Goal: Transaction & Acquisition: Purchase product/service

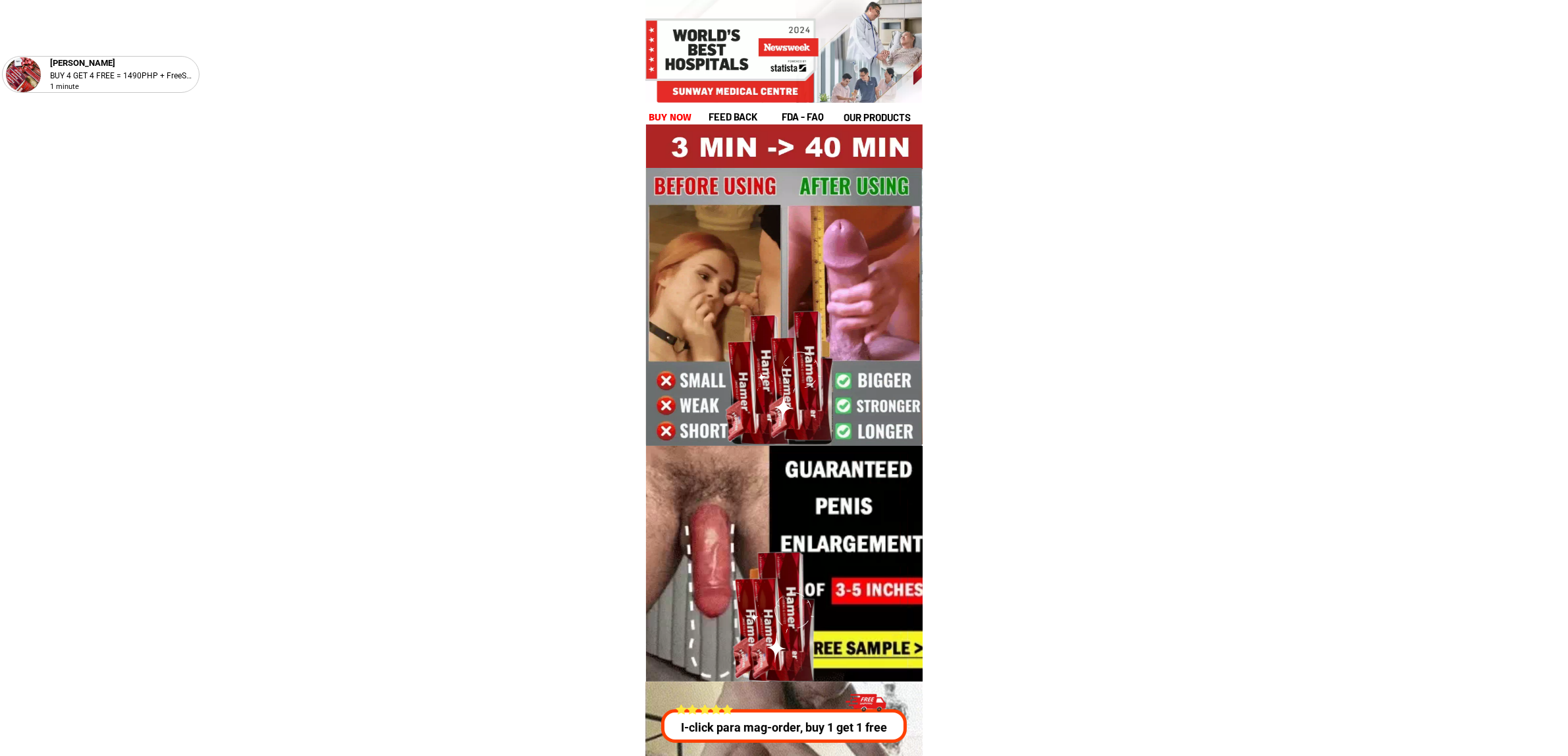
click at [663, 112] on h1 "buy now" at bounding box center [670, 117] width 43 height 15
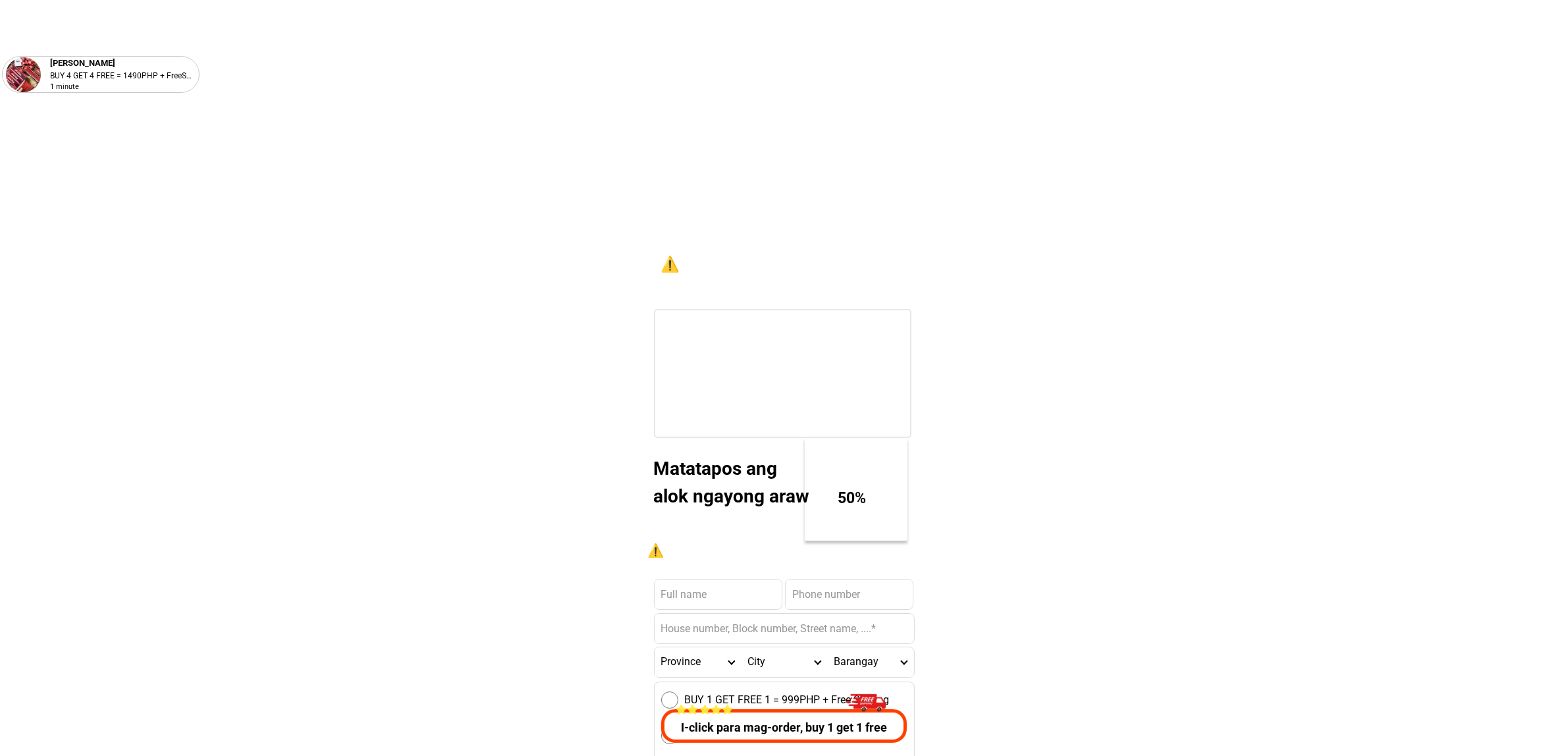
scroll to position [18129, 0]
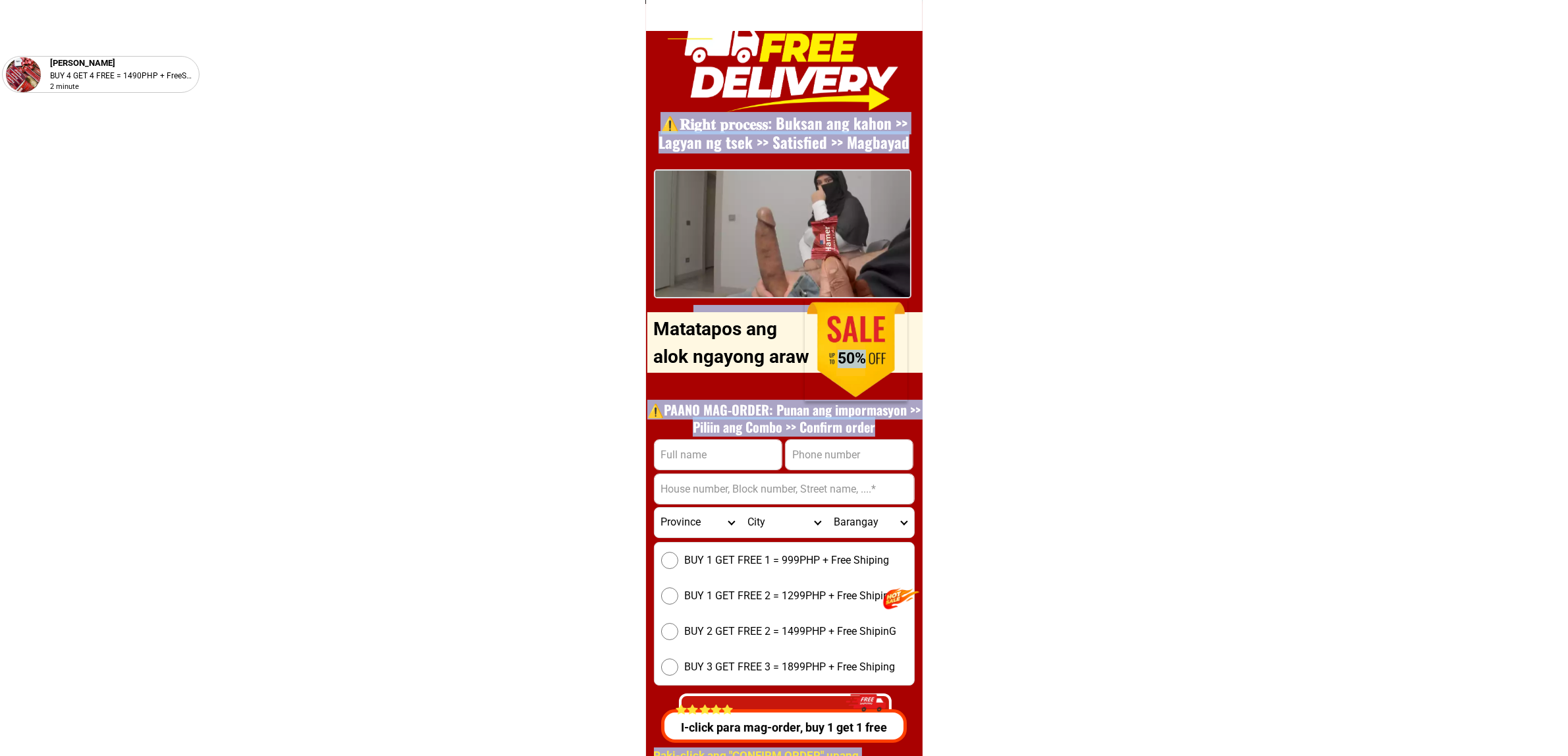
drag, startPoint x: 699, startPoint y: 437, endPoint x: 702, endPoint y: 449, distance: 12.4
click at [699, 440] on div "⚠️️𝐑𝐢𝐠𝐡𝐭 𝐩𝐫𝐨𝐜𝐞𝐬𝐬: Buksan ang kahon >> Lagyan ng tsek >> Satisfied >> Magbayad P…" at bounding box center [784, 403] width 276 height 804
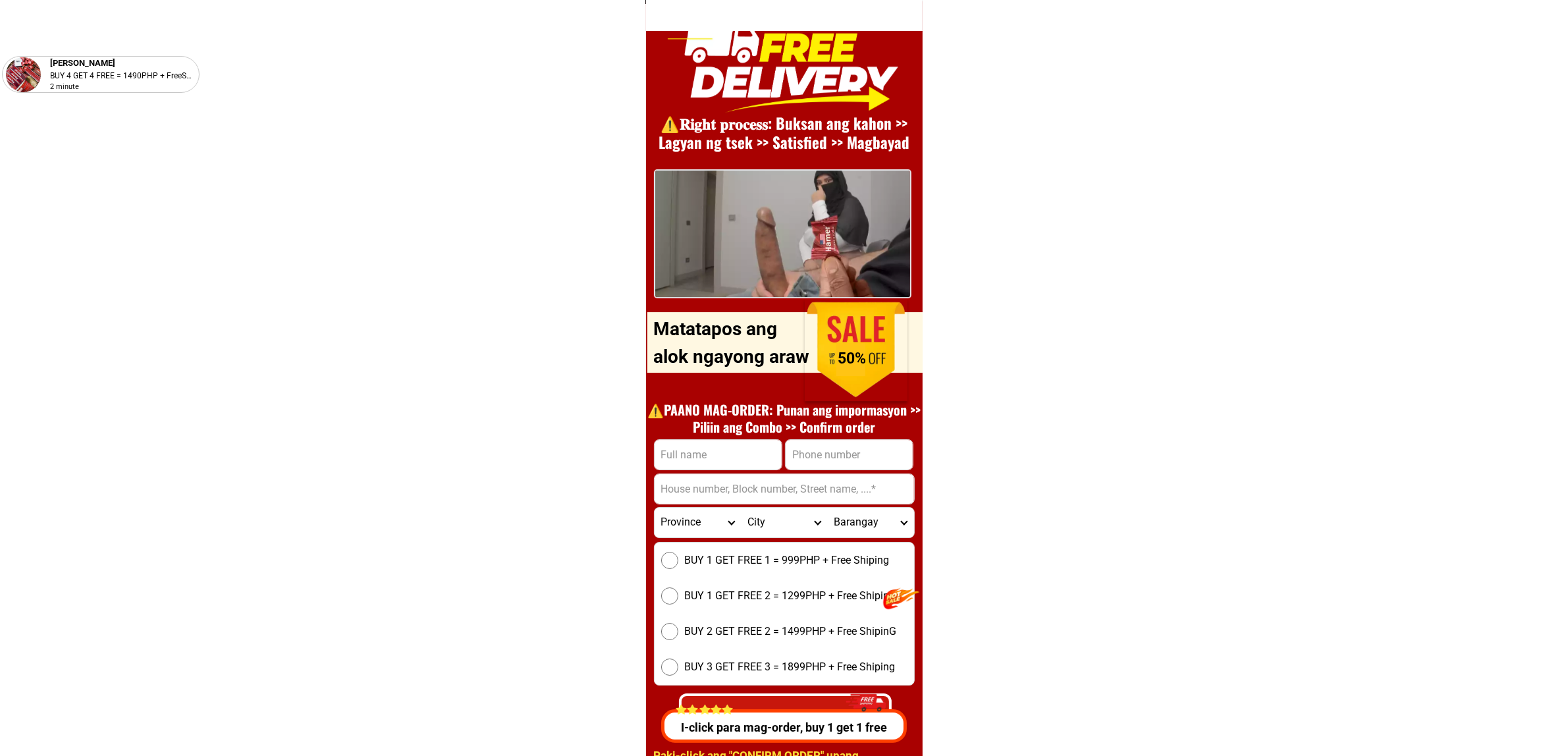
click at [702, 449] on input "Input full_name" at bounding box center [718, 455] width 127 height 29
paste input "Coronado Remegio""
type input "Coronado Remegio"
click at [723, 477] on input "Input address" at bounding box center [784, 489] width 260 height 29
paste input "Caoshong street Mabolo Cebu city"
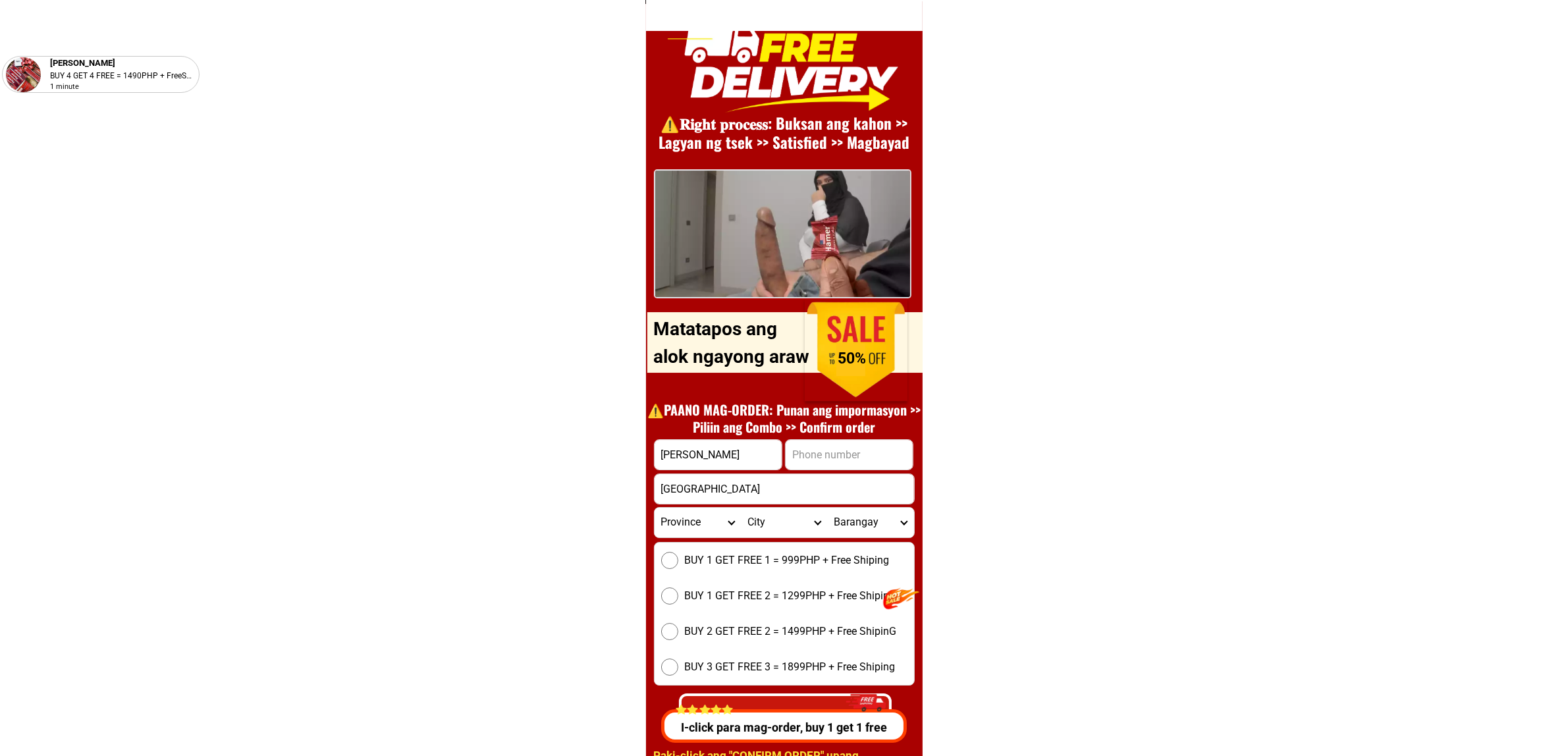
type input "Caoshong street Mabolo Cebu city"
click at [840, 449] on input "Input phone_number" at bounding box center [849, 455] width 127 height 29
paste input "09850098189"
type input "09850098189"
click at [688, 518] on select "Province [GEOGRAPHIC_DATA] [GEOGRAPHIC_DATA][PERSON_NAME][GEOGRAPHIC_DATA][GEOG…" at bounding box center [698, 523] width 87 height 29
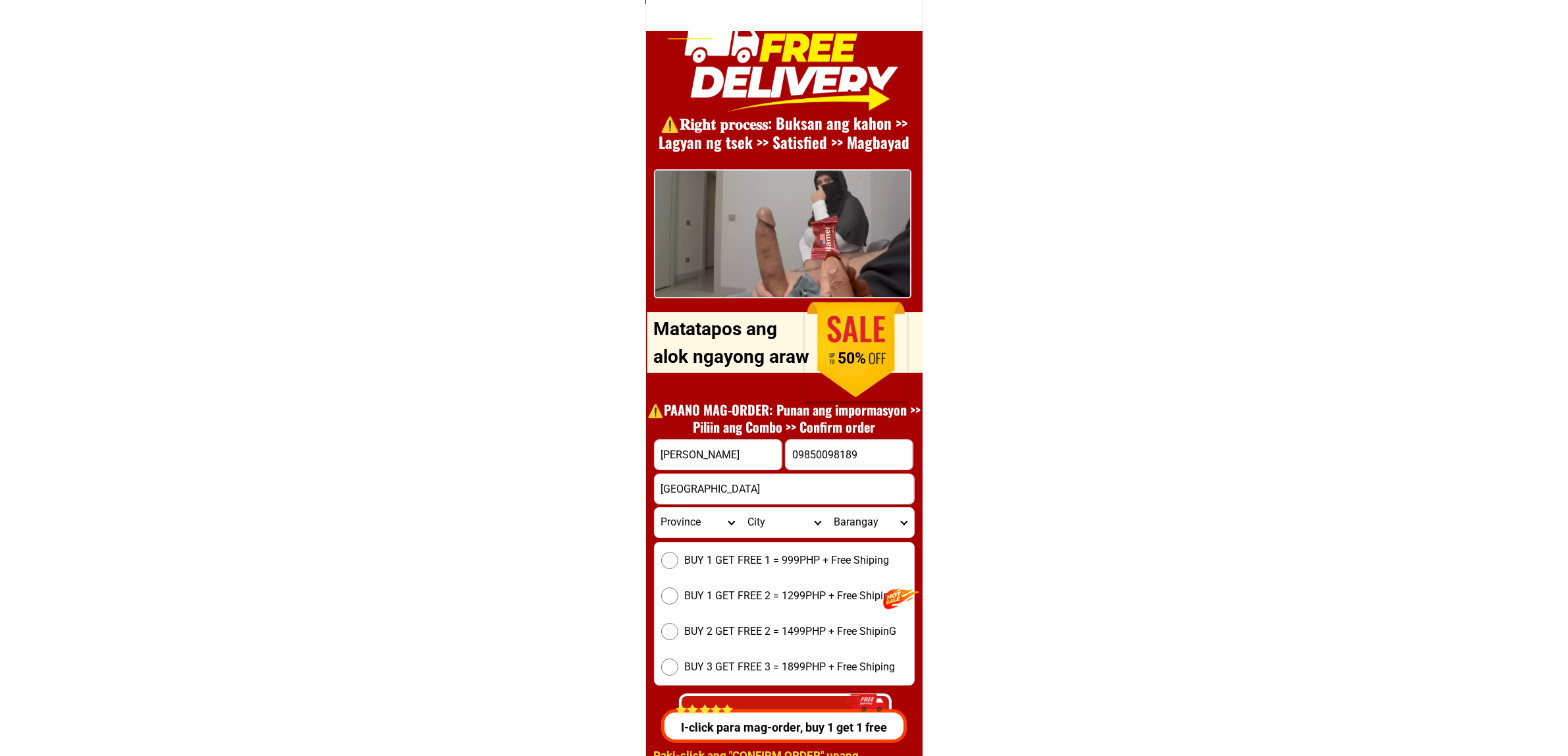
select select "63_8"
click at [655, 508] on select "Province [GEOGRAPHIC_DATA] [GEOGRAPHIC_DATA][PERSON_NAME][GEOGRAPHIC_DATA][GEOG…" at bounding box center [698, 523] width 87 height 29
click at [724, 554] on span "BUY 1 GET FREE 1 = 999PHP + Free Shiping" at bounding box center [787, 561] width 205 height 16
click at [678, 554] on input "BUY 1 GET FREE 1 = 999PHP + Free Shiping" at bounding box center [669, 560] width 17 height 17
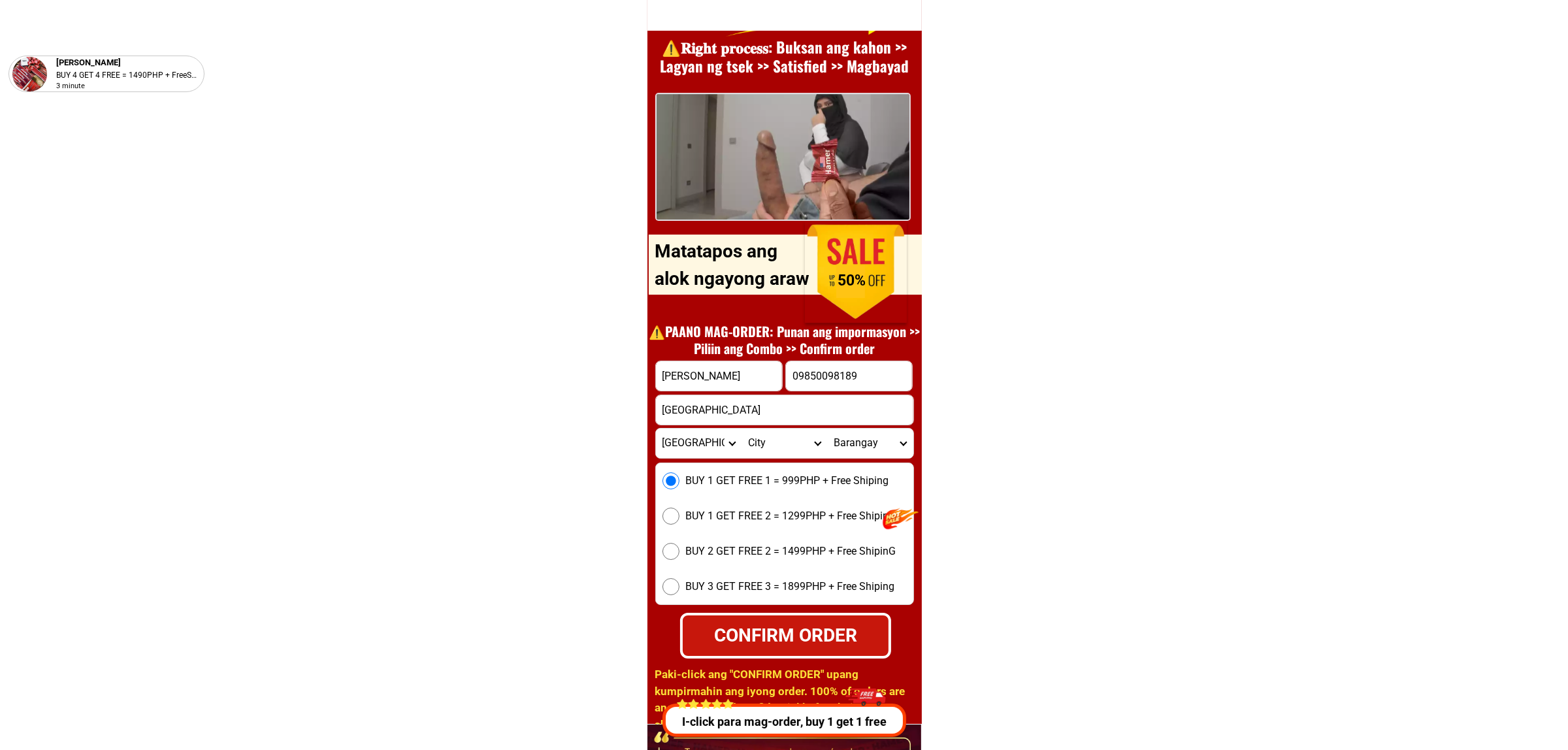
scroll to position [18066, 0]
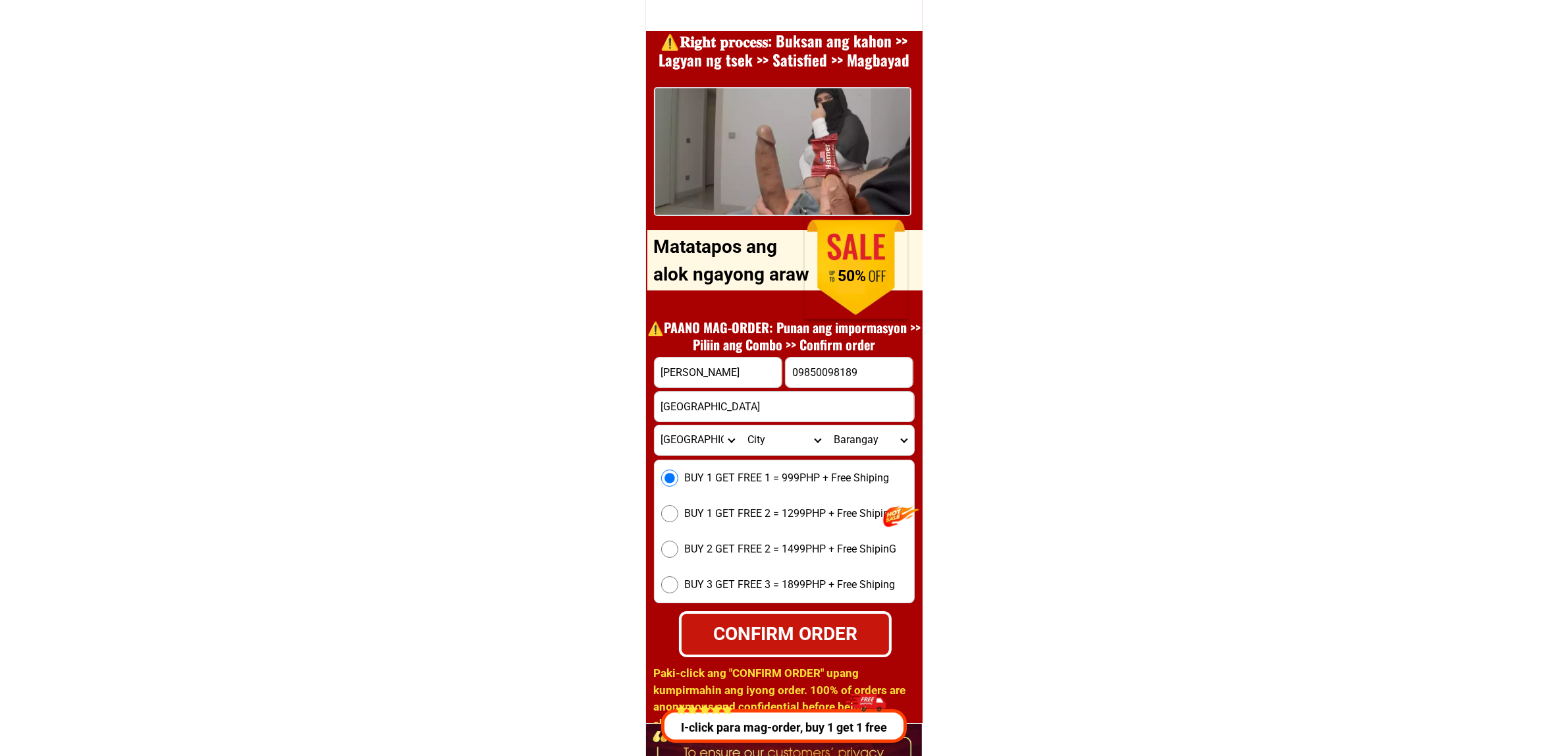
click at [827, 637] on div "CONFIRM ORDER" at bounding box center [785, 634] width 208 height 28
radio input "true"
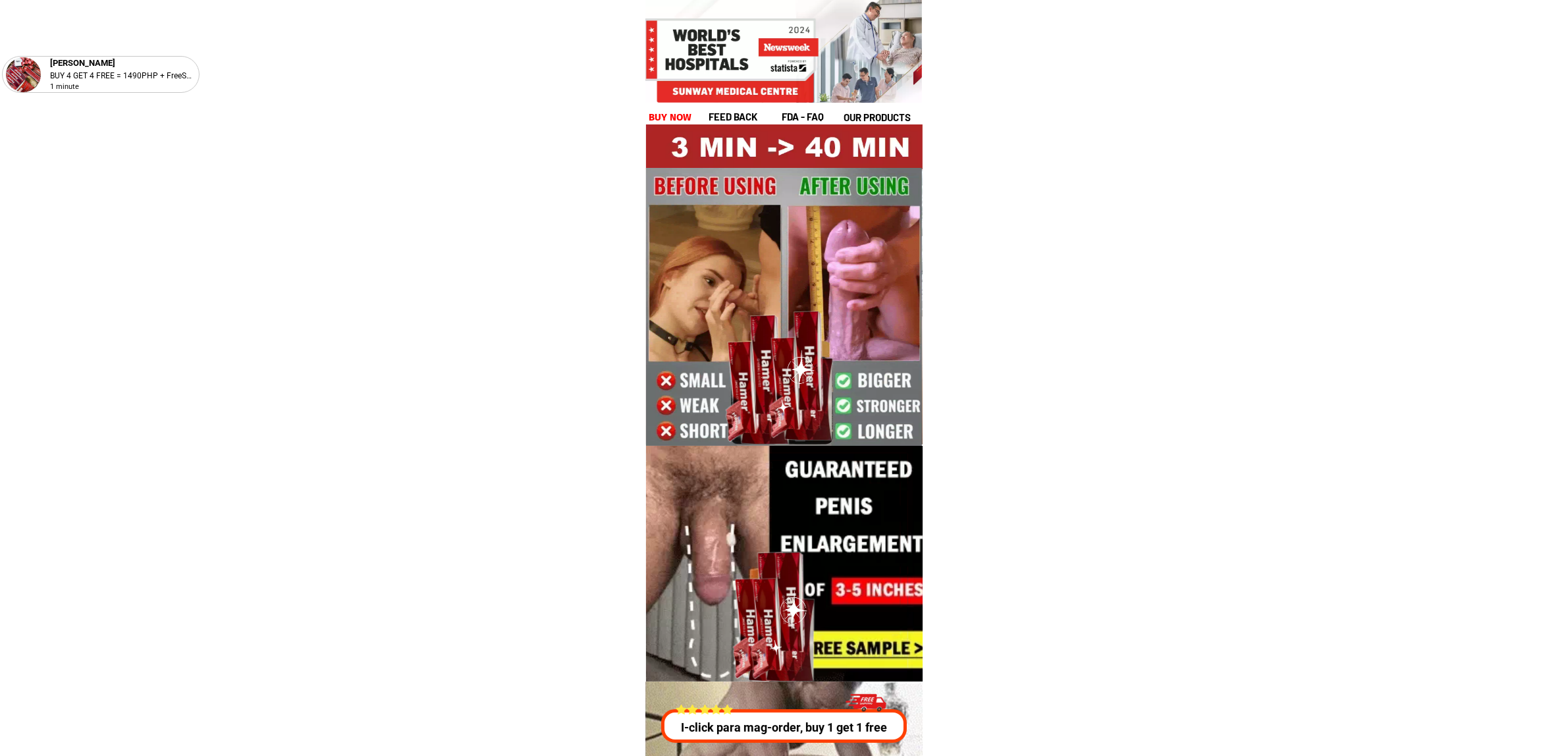
click at [777, 740] on div at bounding box center [784, 727] width 246 height 34
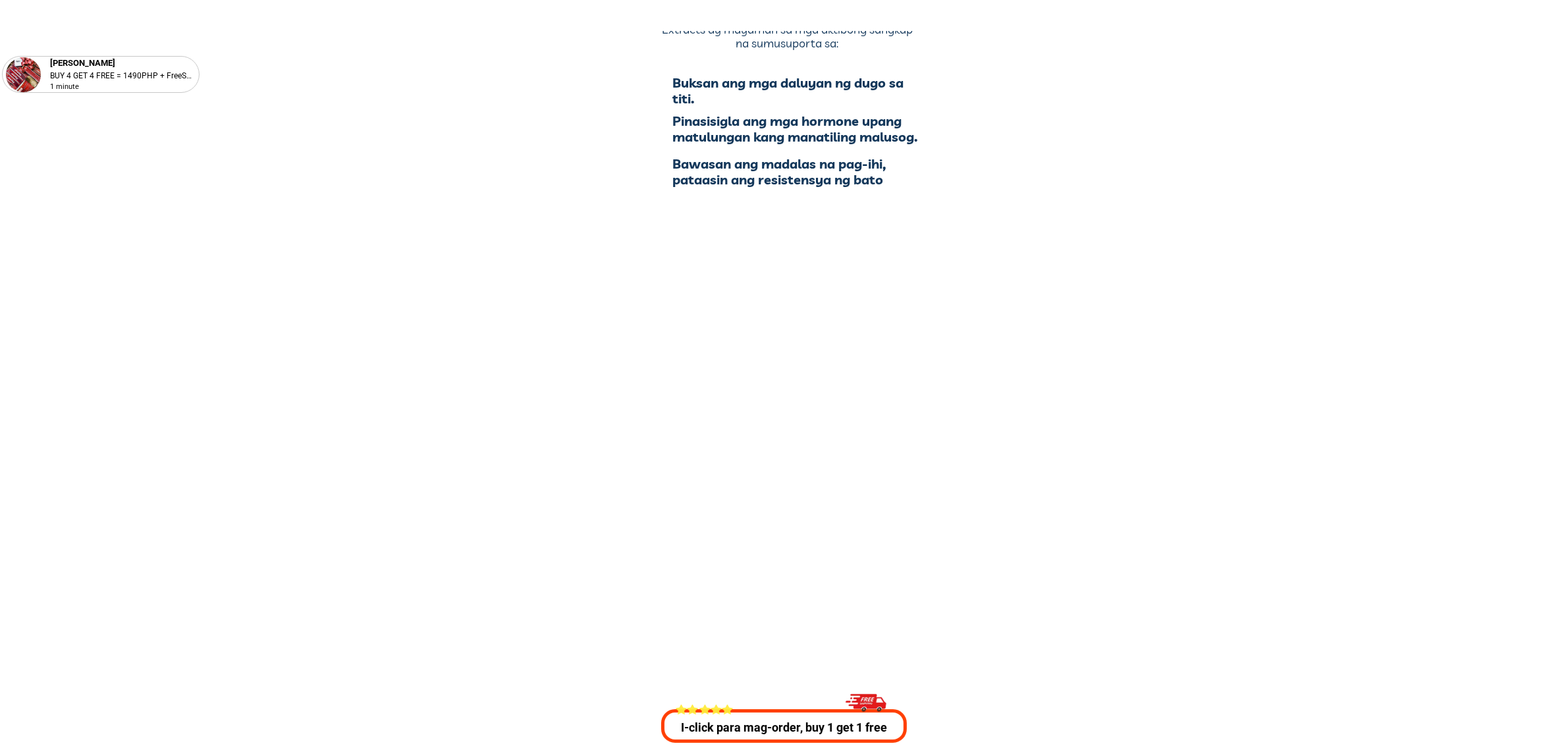
scroll to position [4747, 0]
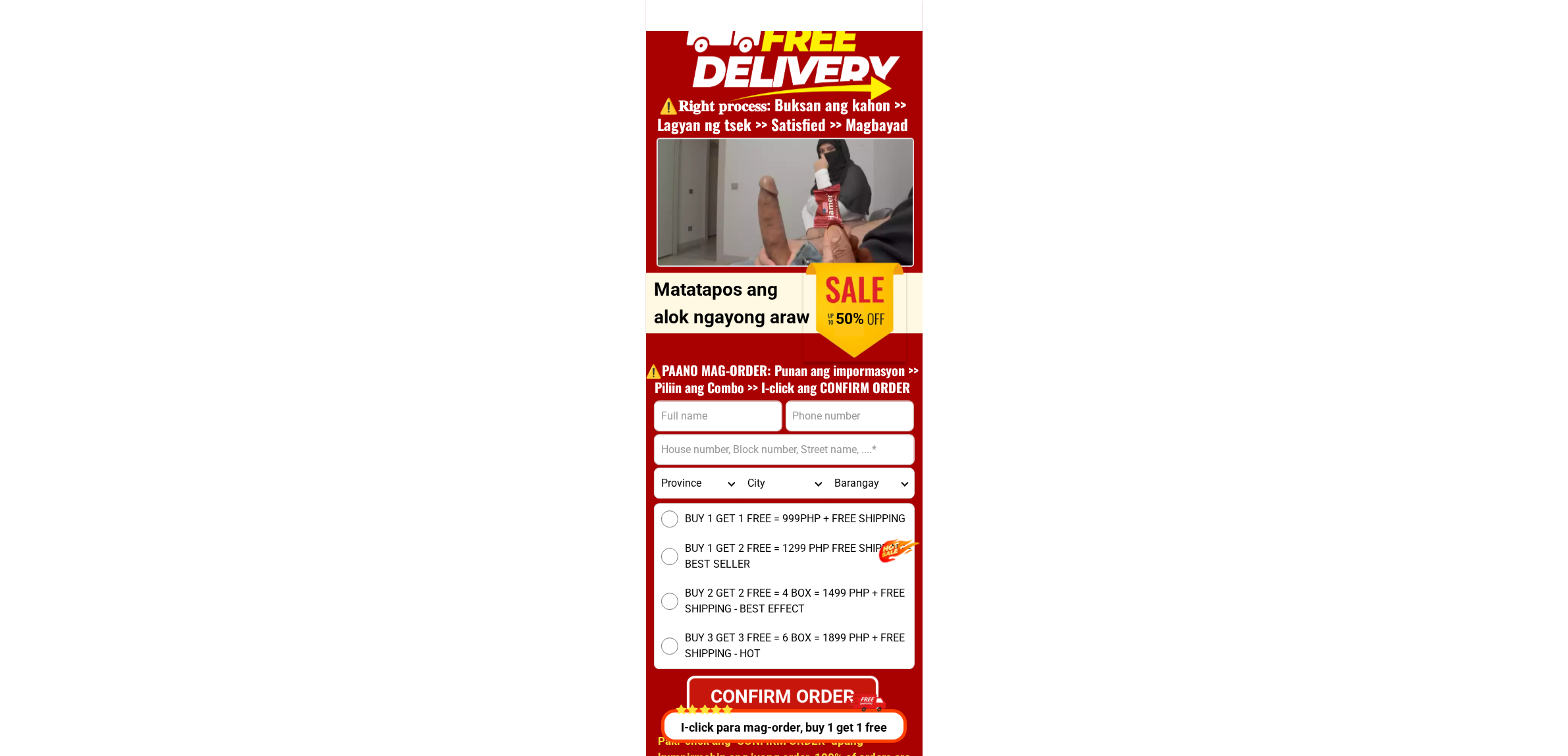
drag, startPoint x: 709, startPoint y: 403, endPoint x: 713, endPoint y: 419, distance: 16.5
click at [709, 404] on input "Input full_name" at bounding box center [718, 416] width 127 height 29
drag, startPoint x: 713, startPoint y: 419, endPoint x: 729, endPoint y: 430, distance: 19.4
click at [713, 420] on input "Input full_name" at bounding box center [718, 416] width 127 height 29
drag, startPoint x: 692, startPoint y: 415, endPoint x: 708, endPoint y: 430, distance: 21.9
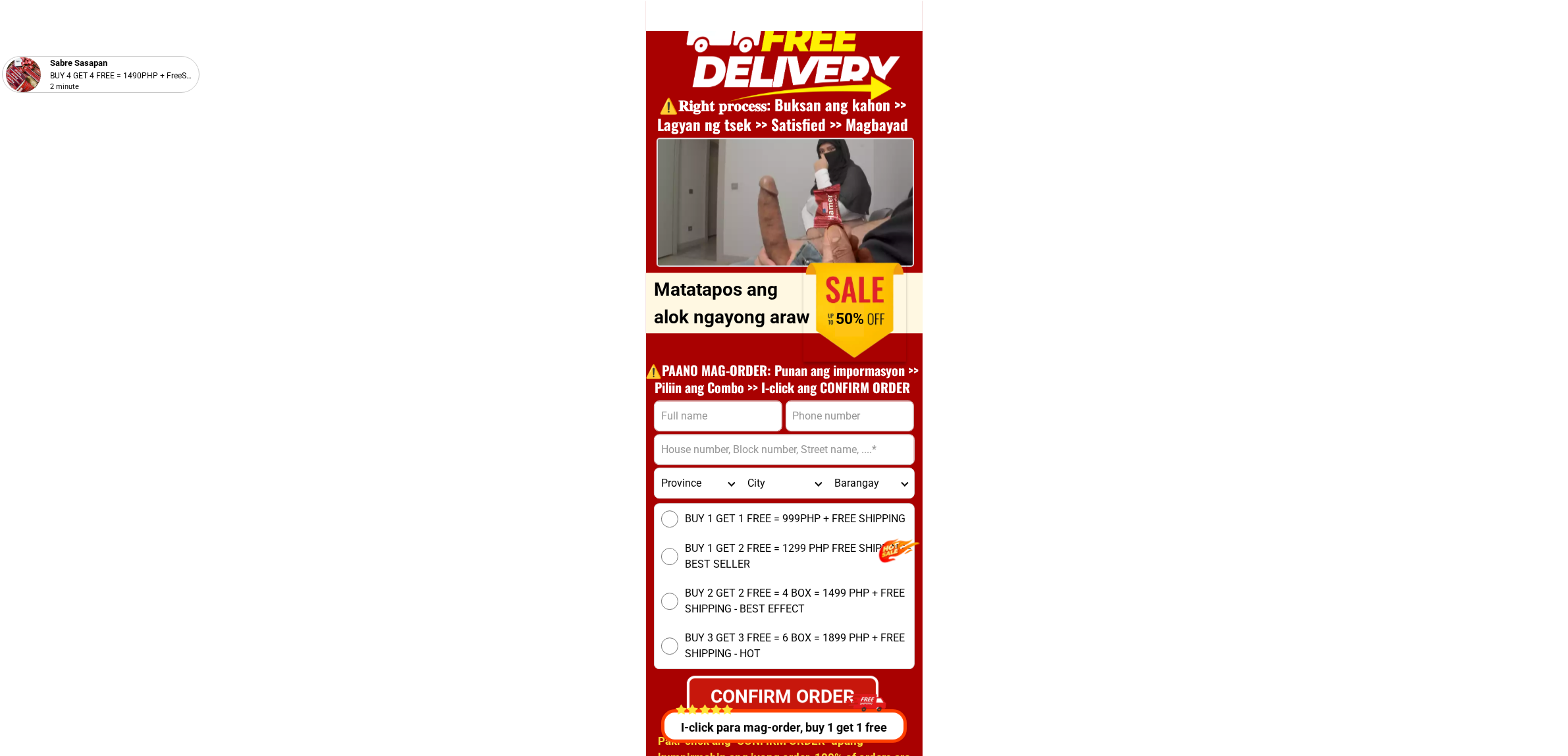
click at [692, 415] on input "Input full_name" at bounding box center [718, 416] width 127 height 29
paste input "wilfrrdo espino"
type input "wilfrrdo espino"
click at [843, 416] on input "Input phone_number" at bounding box center [850, 416] width 127 height 29
paste input "09357644032"
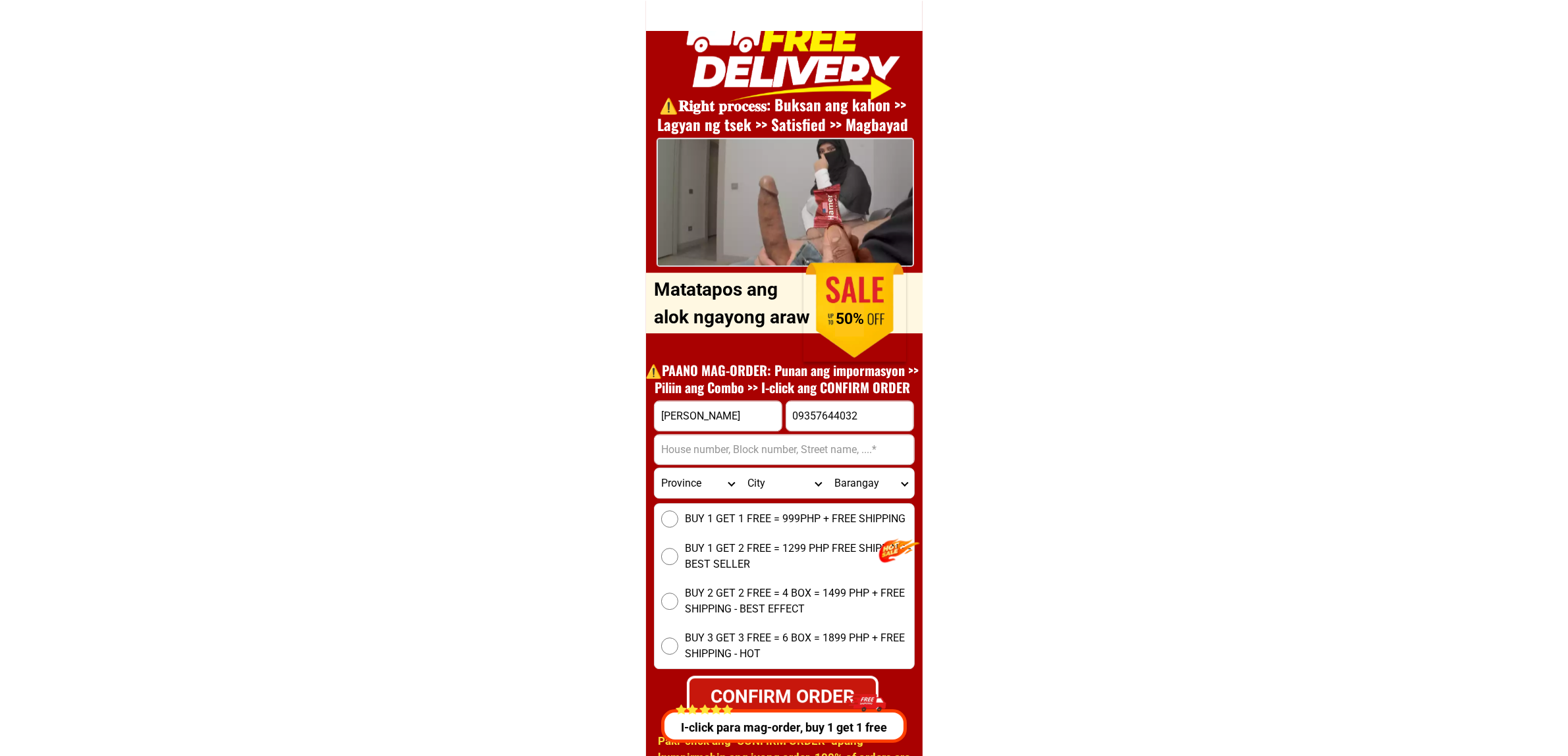
type input "09357644032"
drag, startPoint x: 766, startPoint y: 442, endPoint x: 779, endPoint y: 455, distance: 18.4
click at [766, 442] on input "Input address" at bounding box center [784, 449] width 260 height 29
paste input "sulucan sapang palay proper san jose del monte bulacan, Bulacan"
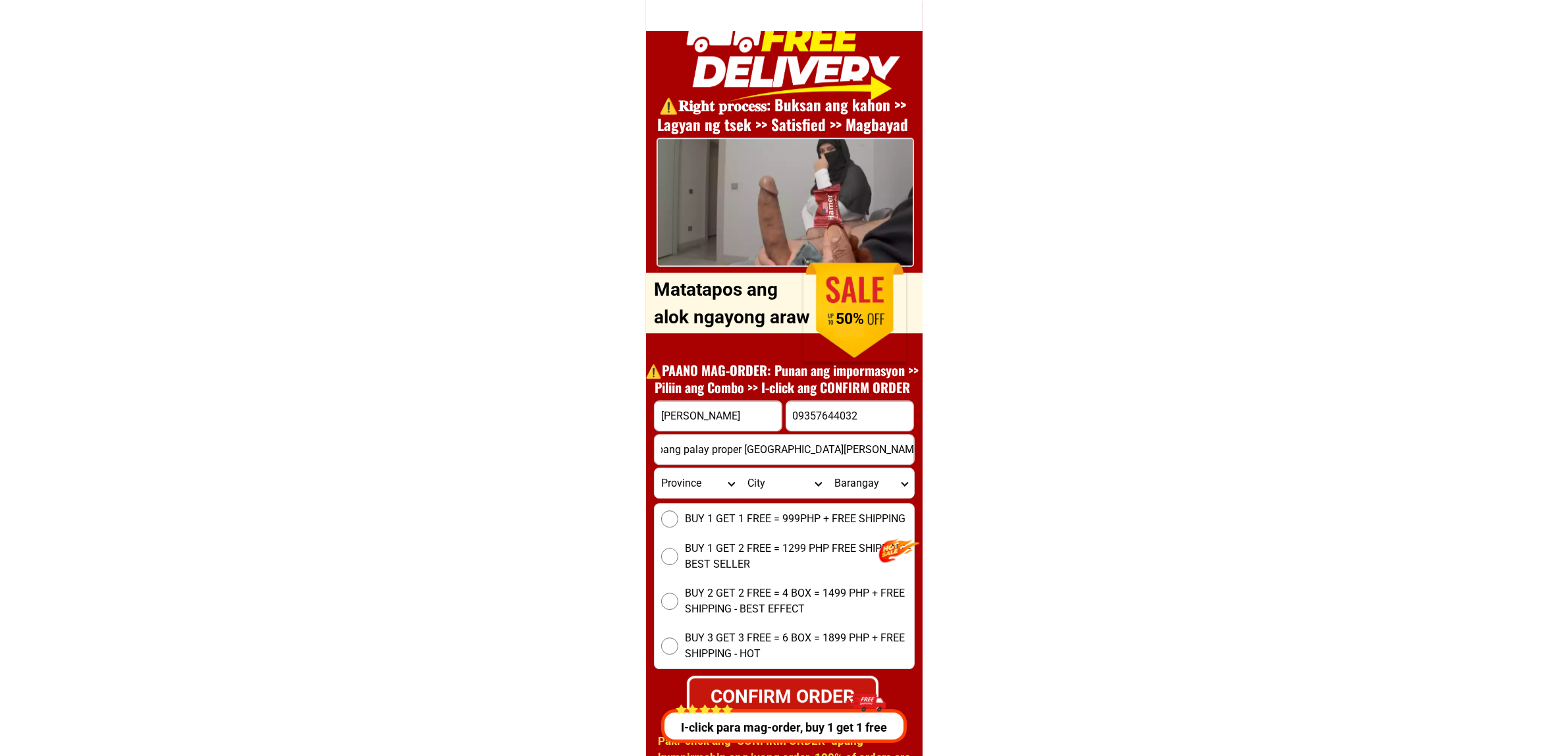
type input "sulucan sapang palay proper san jose del monte bulacan, Bulacan"
drag, startPoint x: 737, startPoint y: 515, endPoint x: 715, endPoint y: 605, distance: 92.6
click at [736, 515] on span "BUY 1 GET 1 FREE = 999PHP + FREE SHIPPING" at bounding box center [795, 519] width 221 height 16
click at [678, 515] on input "BUY 1 GET 1 FREE = 999PHP + FREE SHIPPING" at bounding box center [669, 518] width 17 height 17
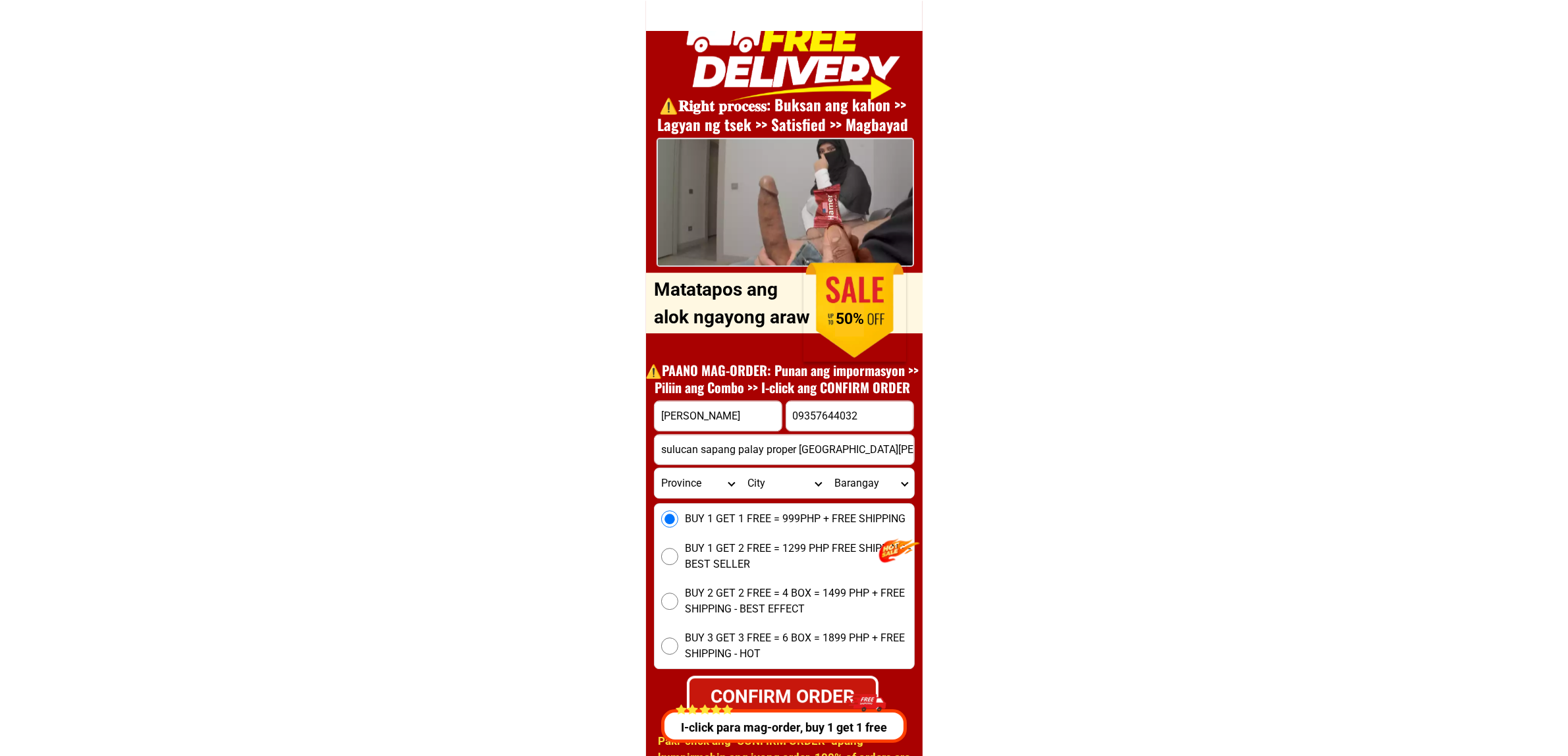
click at [771, 696] on div "I-click para mag-order, buy 1 get 1 free" at bounding box center [782, 714] width 252 height 56
click at [757, 689] on div "I-click para mag-order, buy 1 get 1 free" at bounding box center [781, 714] width 251 height 56
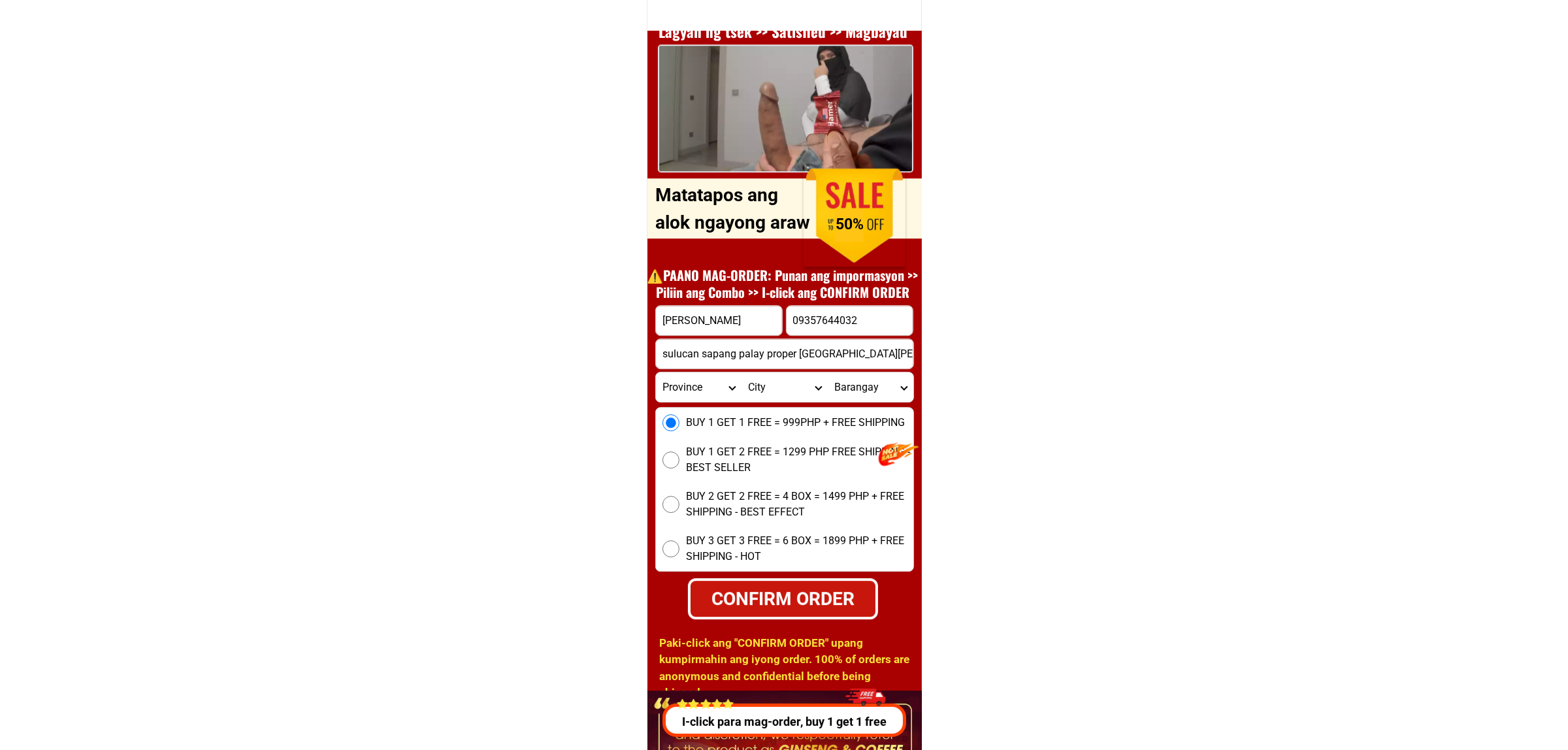
scroll to position [4873, 0]
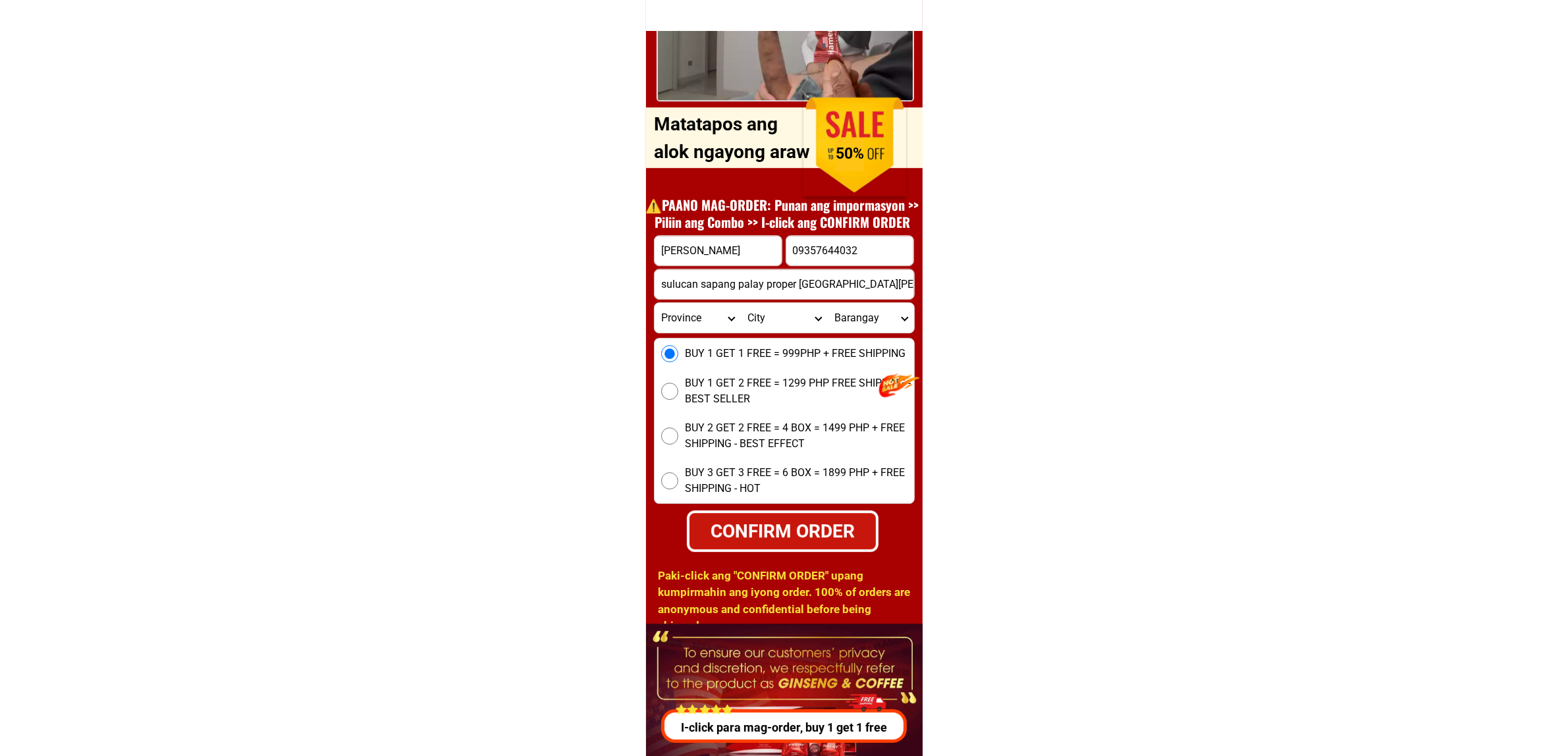
click at [788, 526] on div "CONFIRM ORDER" at bounding box center [783, 531] width 187 height 28
radio input "true"
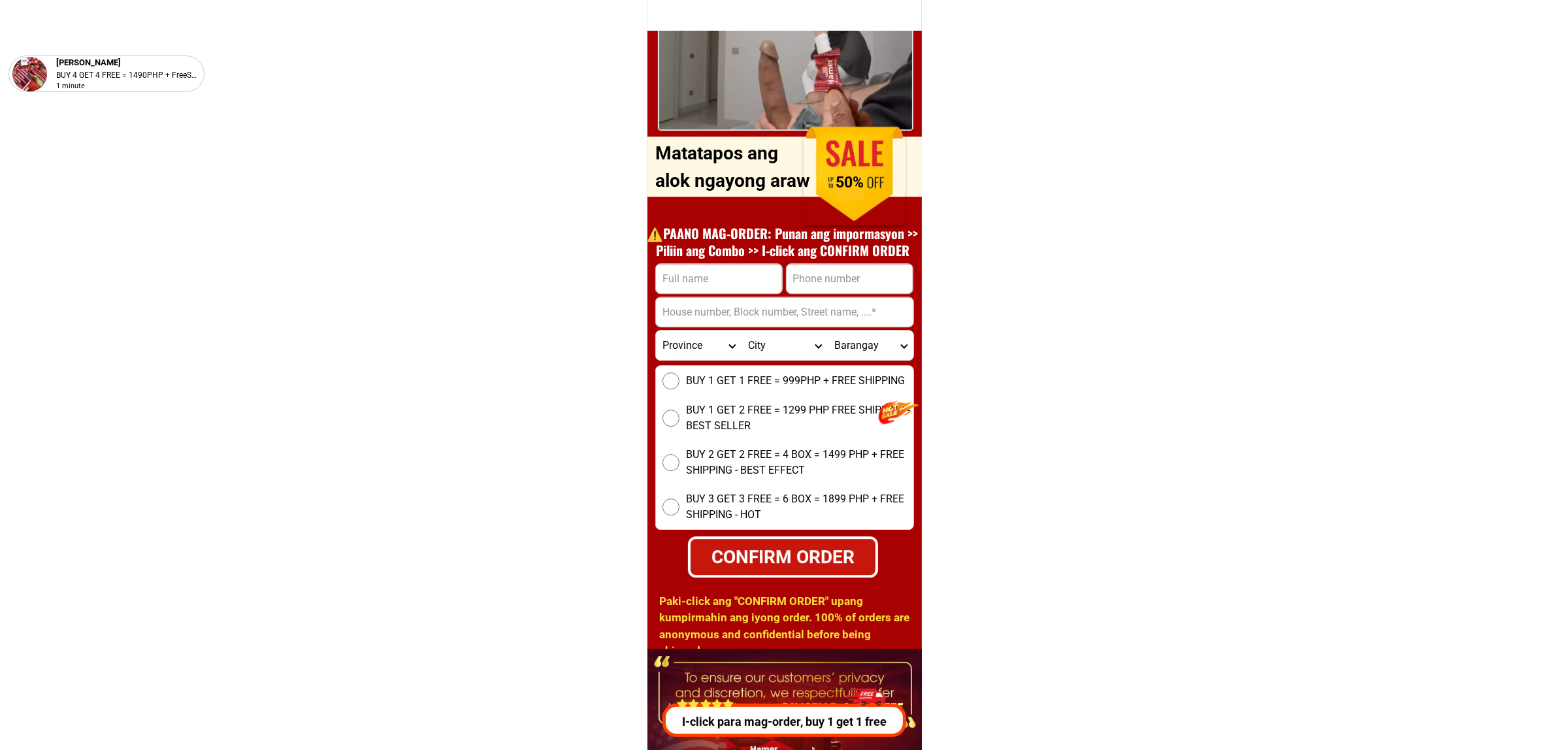
scroll to position [4873, 0]
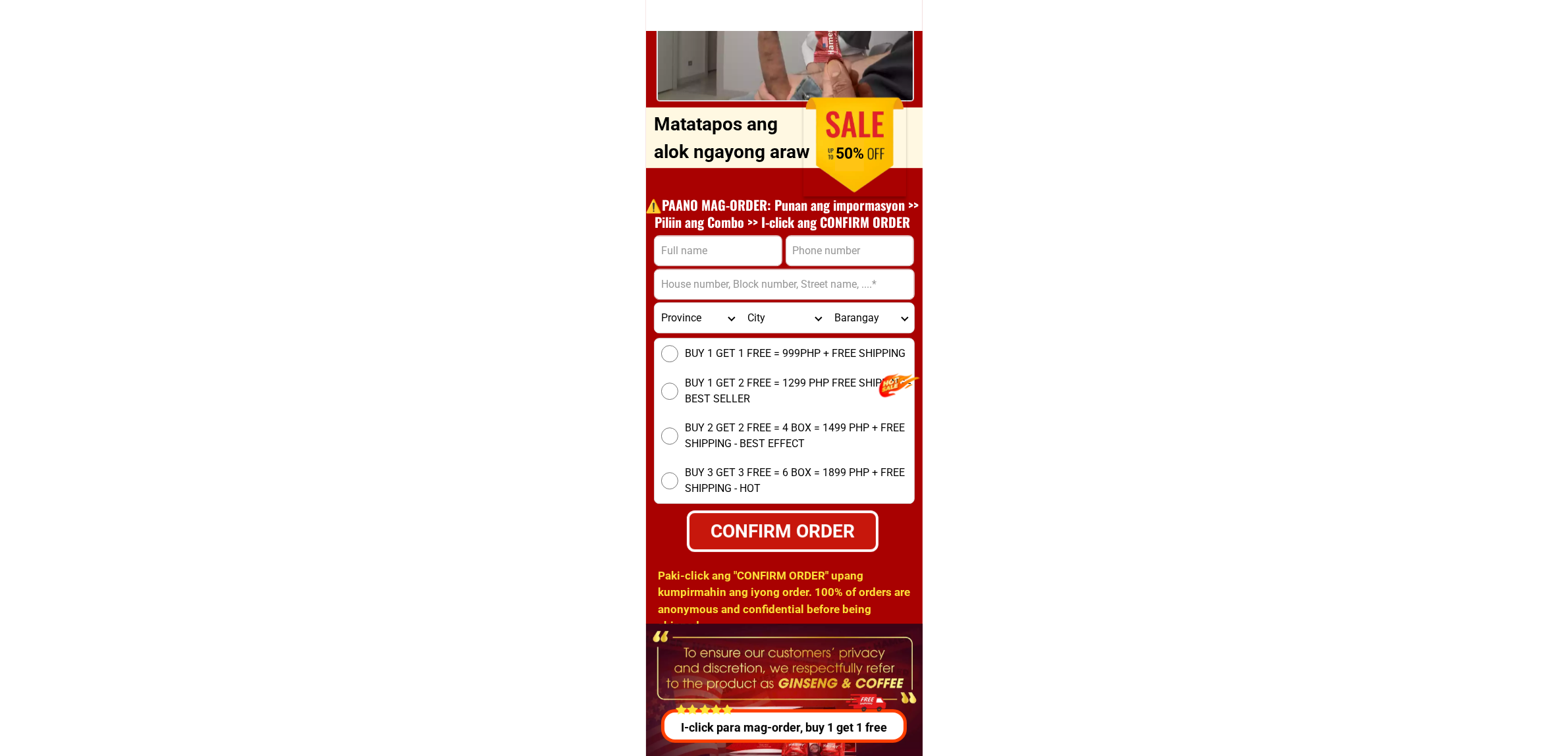
click at [853, 254] on input "Input phone_number" at bounding box center [850, 251] width 127 height 29
paste input "09658347629"
type input "09658347629"
click at [695, 236] on input "Input full_name" at bounding box center [718, 251] width 127 height 29
paste input "[PERSON_NAME]"
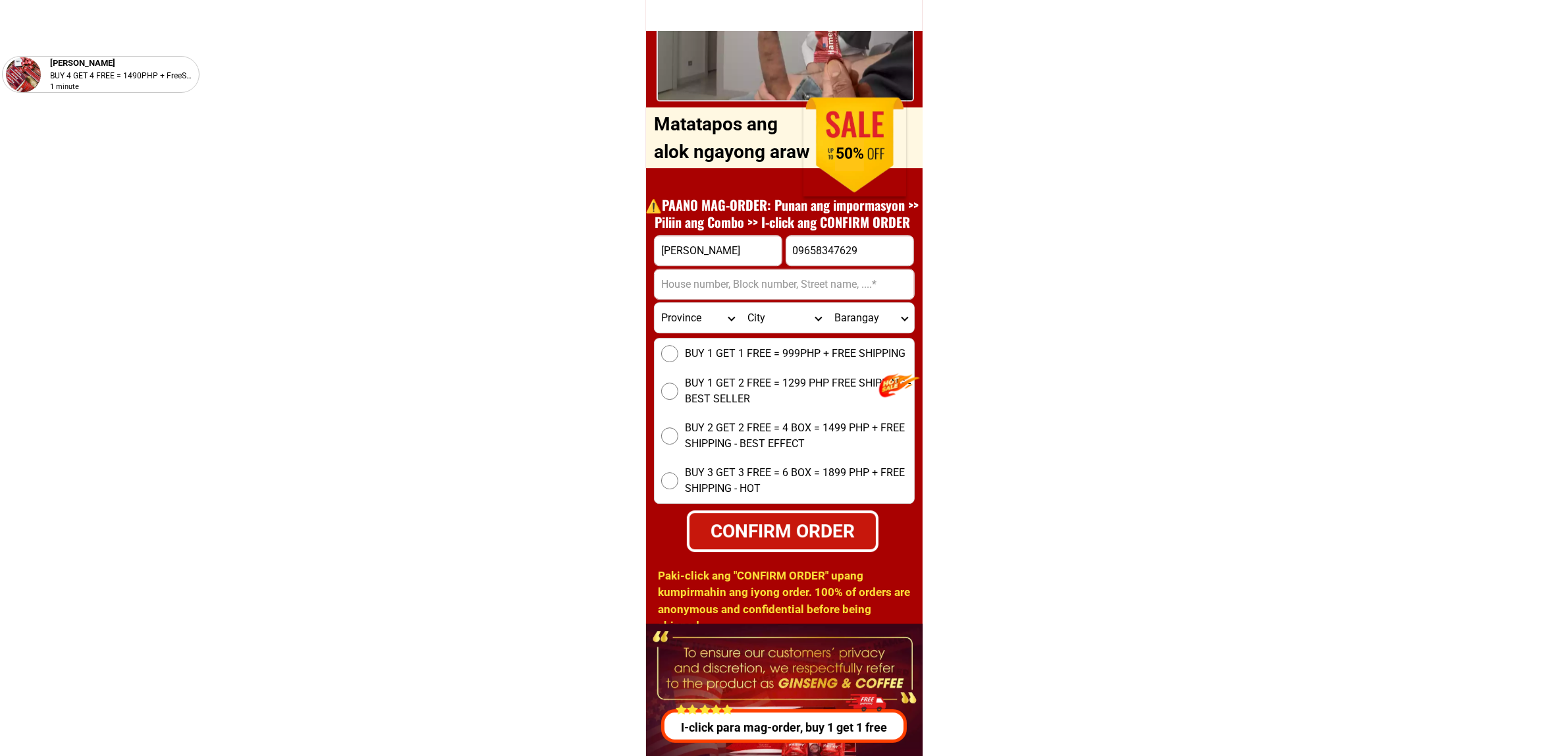
type input "[PERSON_NAME]"
click at [746, 285] on input "Input address" at bounding box center [784, 284] width 260 height 29
paste input "[GEOGRAPHIC_DATA]-1 #39 barangay [PERSON_NAME]"
type input "Purok-1 #39 barangay soro-soro"
click at [671, 341] on div "BUY 1 GET 1 FREE = 999PHP + FREE SHIPPING BUY 1 GET 2 FREE = 1299 PHP FREE SHIP…" at bounding box center [784, 421] width 261 height 166
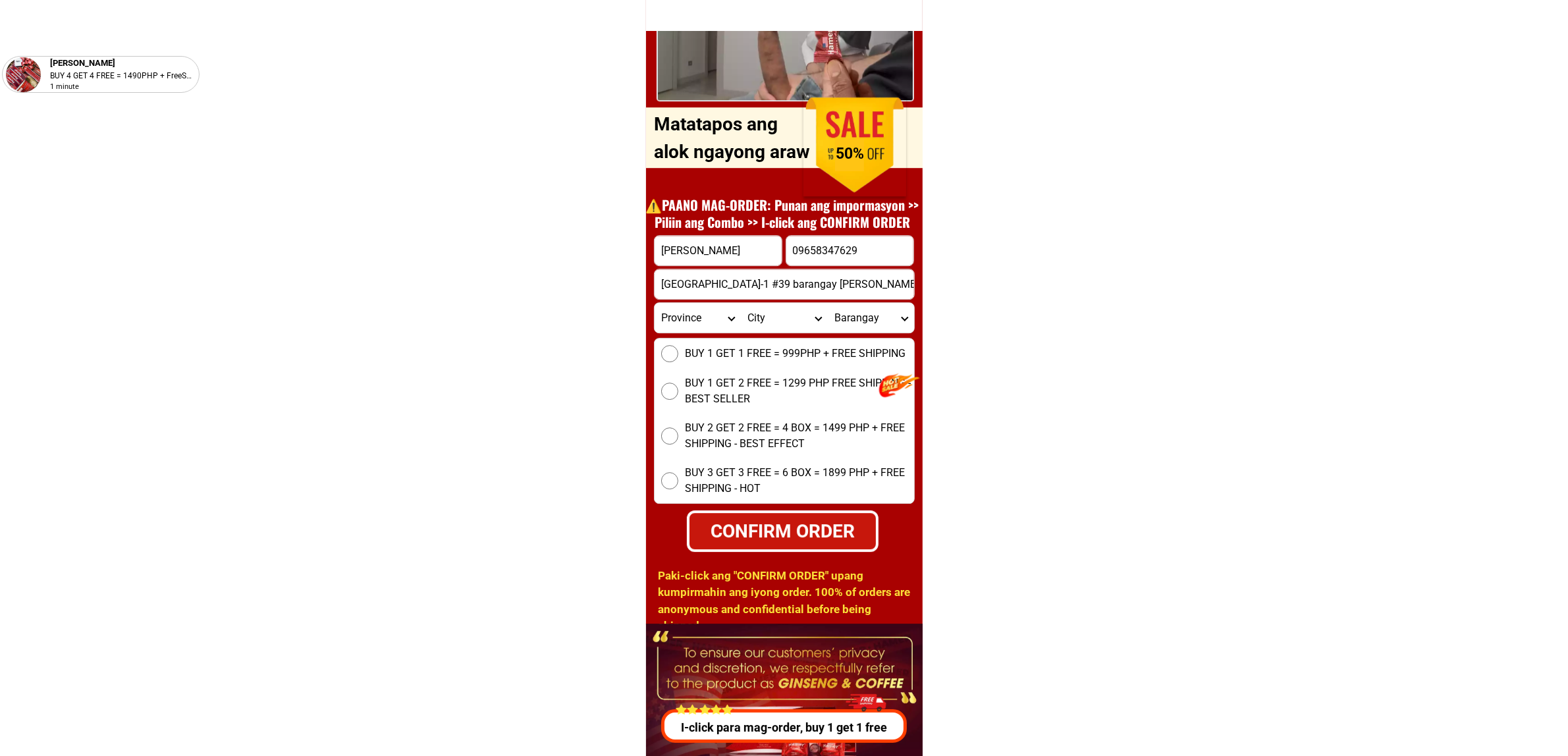
click at [704, 318] on select "Province [GEOGRAPHIC_DATA] [GEOGRAPHIC_DATA][PERSON_NAME][GEOGRAPHIC_DATA][GEOG…" at bounding box center [698, 318] width 87 height 29
click at [704, 318] on select "Province [GEOGRAPHIC_DATA] [GEOGRAPHIC_DATA][PERSON_NAME][GEOGRAPHIC_DATA][GEOG…" at bounding box center [698, 318] width 87 height 29
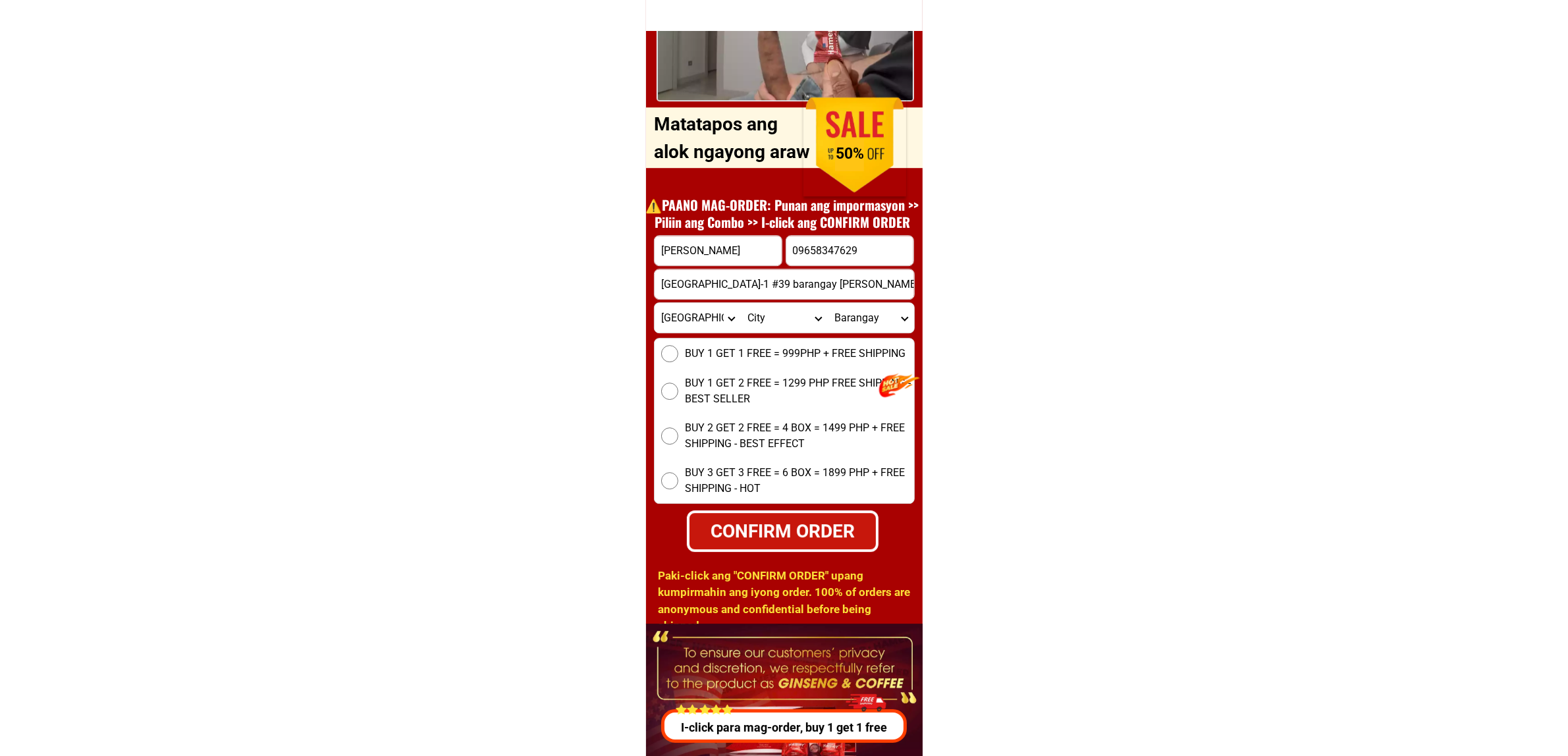
select select "63_904"
click at [655, 303] on select "Province [GEOGRAPHIC_DATA] [GEOGRAPHIC_DATA][PERSON_NAME][GEOGRAPHIC_DATA][GEOG…" at bounding box center [698, 318] width 87 height 29
click at [682, 353] on label "BUY 1 GET 1 FREE = 999PHP + FREE SHIPPING" at bounding box center [784, 353] width 260 height 17
click at [678, 353] on input "BUY 1 GET 1 FREE = 999PHP + FREE SHIPPING" at bounding box center [669, 353] width 17 height 17
radio input "true"
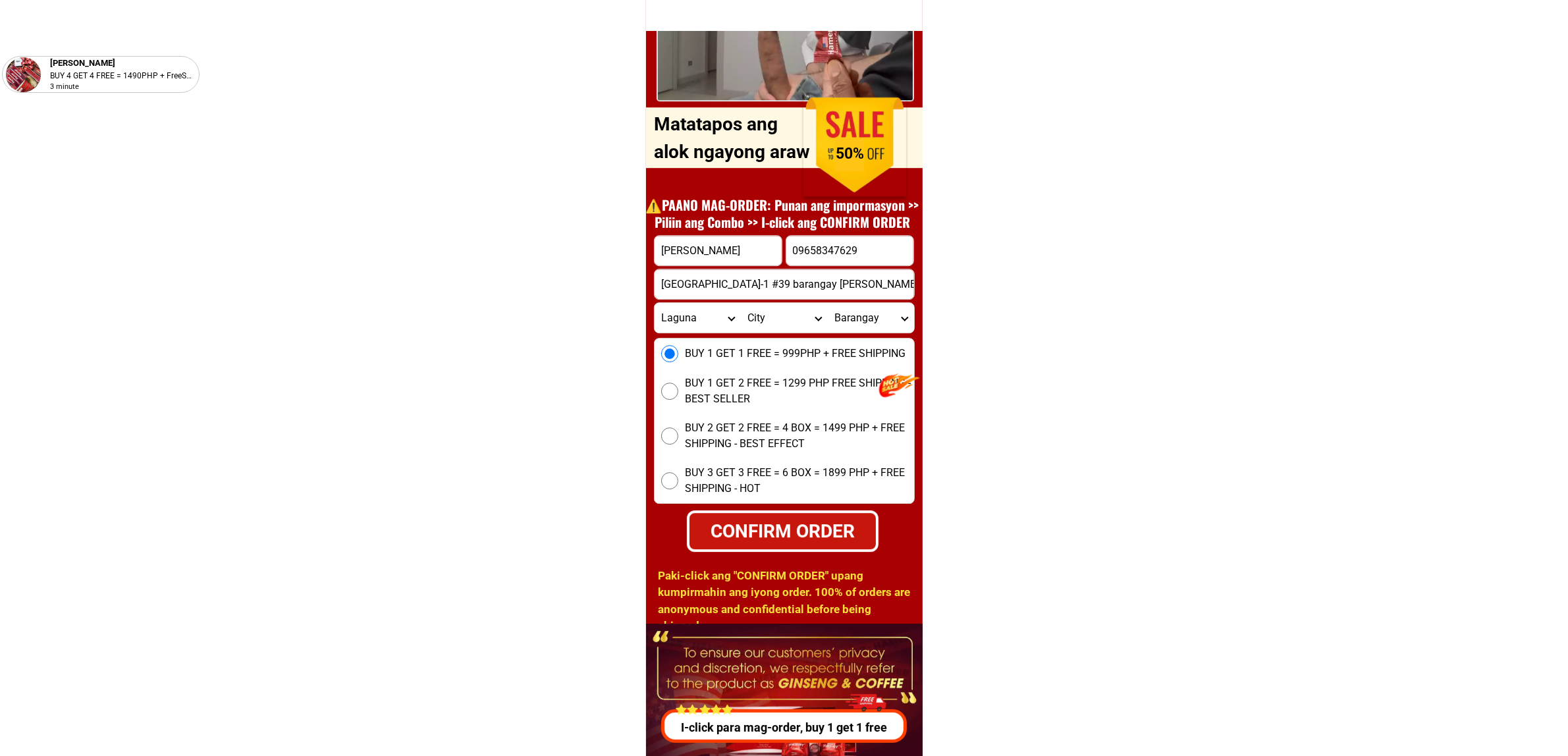
click at [762, 315] on select "City Alaminos Bay Binan-city Cabuyao Calamba-city Calauan Cavinti Famy Laguna-k…" at bounding box center [784, 318] width 87 height 29
select select "63_9043609"
click at [741, 303] on select "City Alaminos Bay Binan-city Cabuyao Calamba-city Calauan Cavinti Famy Laguna-k…" at bounding box center [784, 318] width 87 height 29
click at [865, 318] on select "Barangay Binan (poblacion) Bungahan Canlalay Casile De la paz Ganado Langkiwa L…" at bounding box center [871, 318] width 87 height 29
select select "63_90436094173"
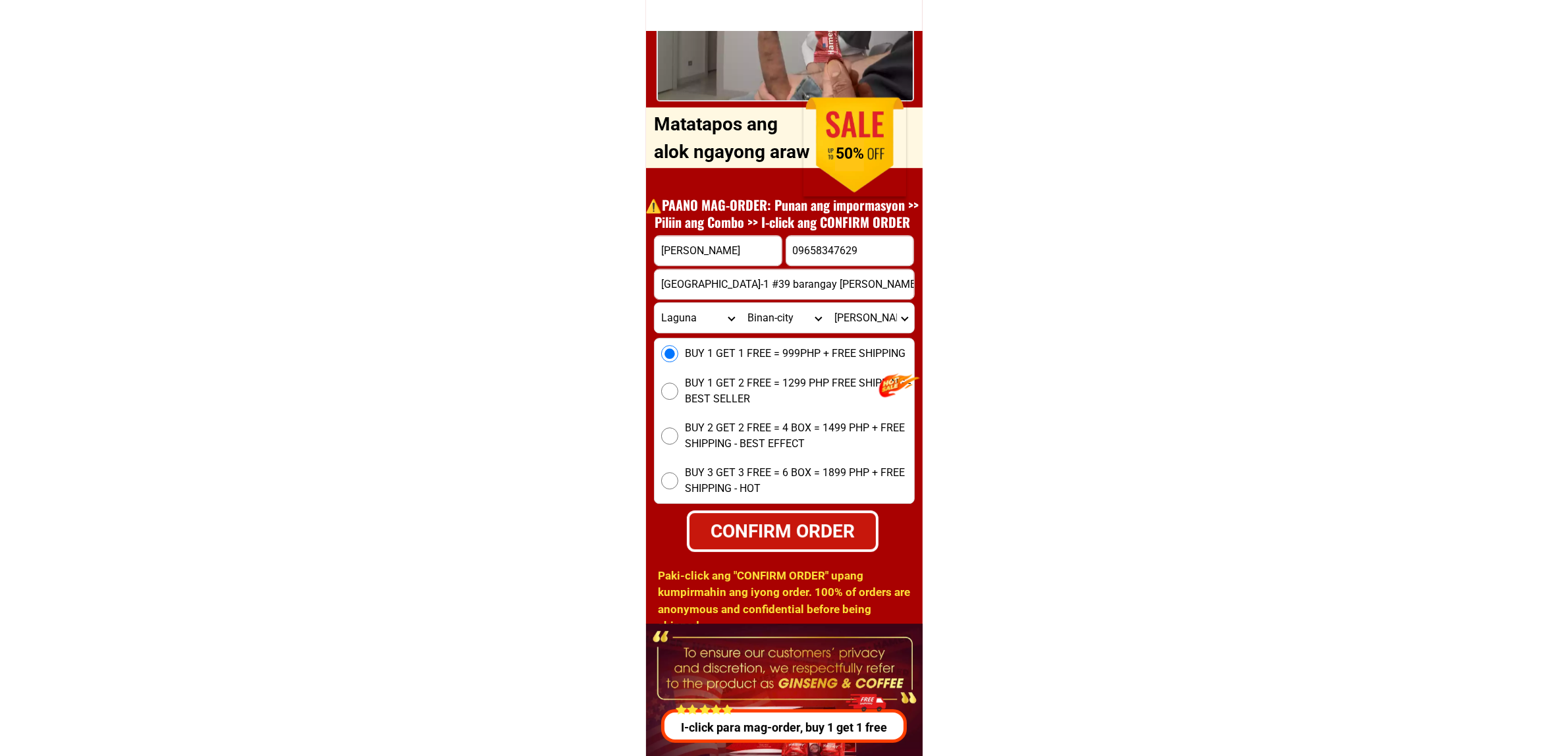
click at [828, 303] on select "Barangay Binan (poblacion) Bungahan Canlalay Casile De la paz Ganado Langkiwa L…" at bounding box center [871, 318] width 87 height 29
drag, startPoint x: 807, startPoint y: 534, endPoint x: 1015, endPoint y: 584, distance: 213.9
click at [808, 535] on div "CONFIRM ORDER" at bounding box center [783, 531] width 187 height 28
radio input "true"
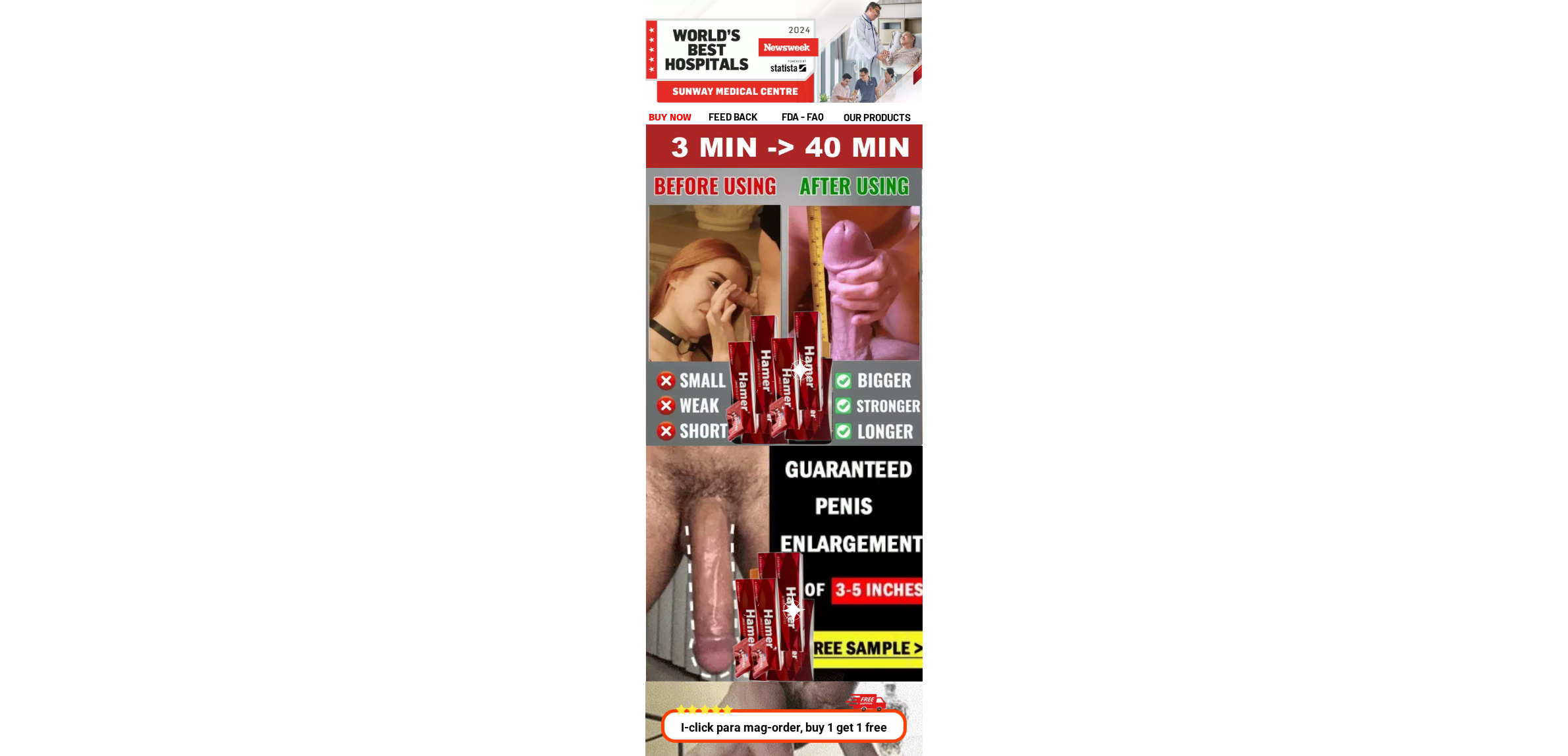
click at [659, 115] on h1 "buy now" at bounding box center [670, 117] width 43 height 15
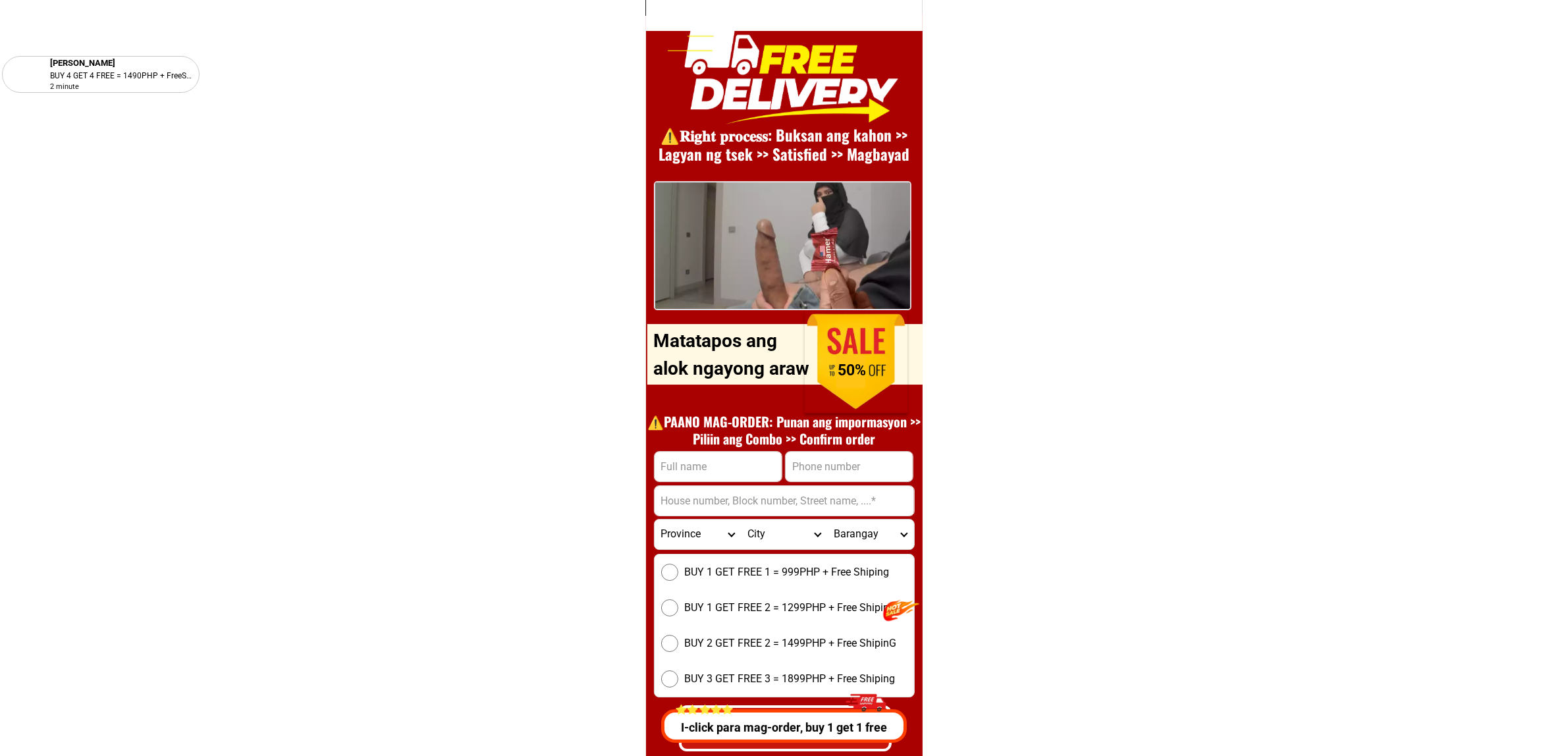
scroll to position [18129, 0]
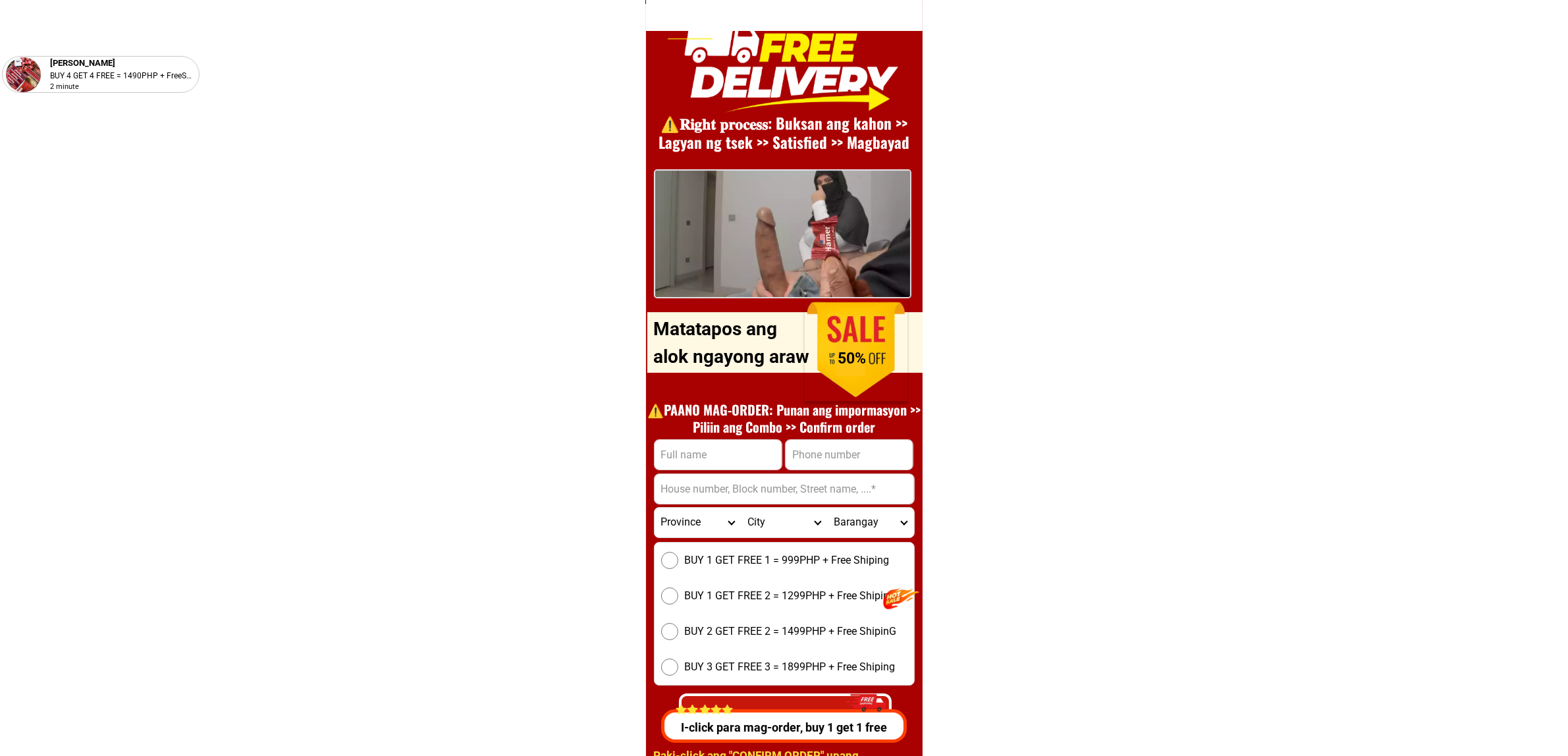
click at [754, 449] on input "Input full_name" at bounding box center [718, 455] width 127 height 29
click at [713, 439] on div at bounding box center [718, 455] width 128 height 31
drag, startPoint x: 1563, startPoint y: 241, endPoint x: 1473, endPoint y: 310, distance: 113.4
drag, startPoint x: 732, startPoint y: 452, endPoint x: 762, endPoint y: 469, distance: 34.5
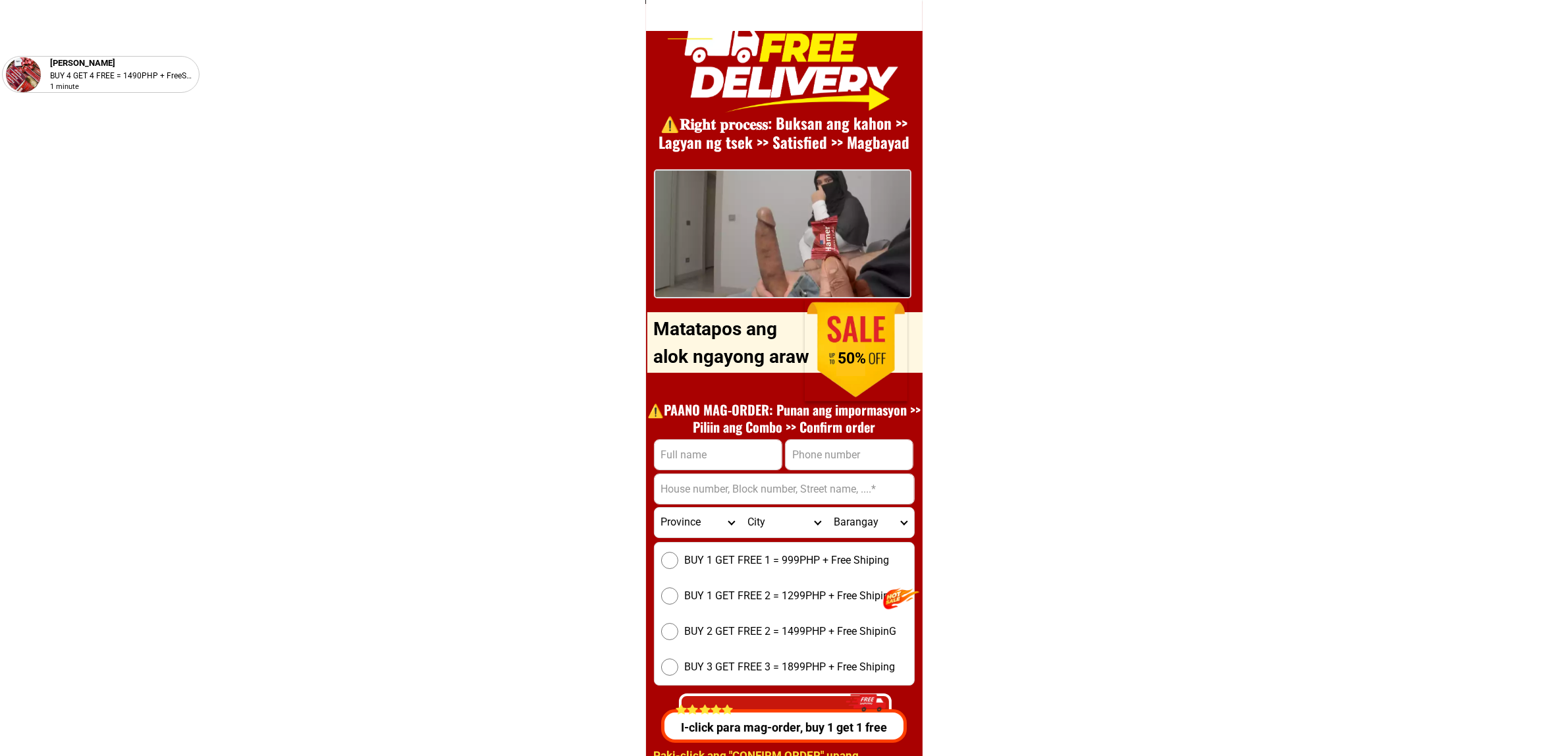
click at [732, 452] on input "Input full_name" at bounding box center [718, 455] width 127 height 29
paste input "sancho bituin"
type input "sancho bituin"
paste input "09667965355"
click at [844, 449] on input "Input phone_number" at bounding box center [849, 455] width 127 height 29
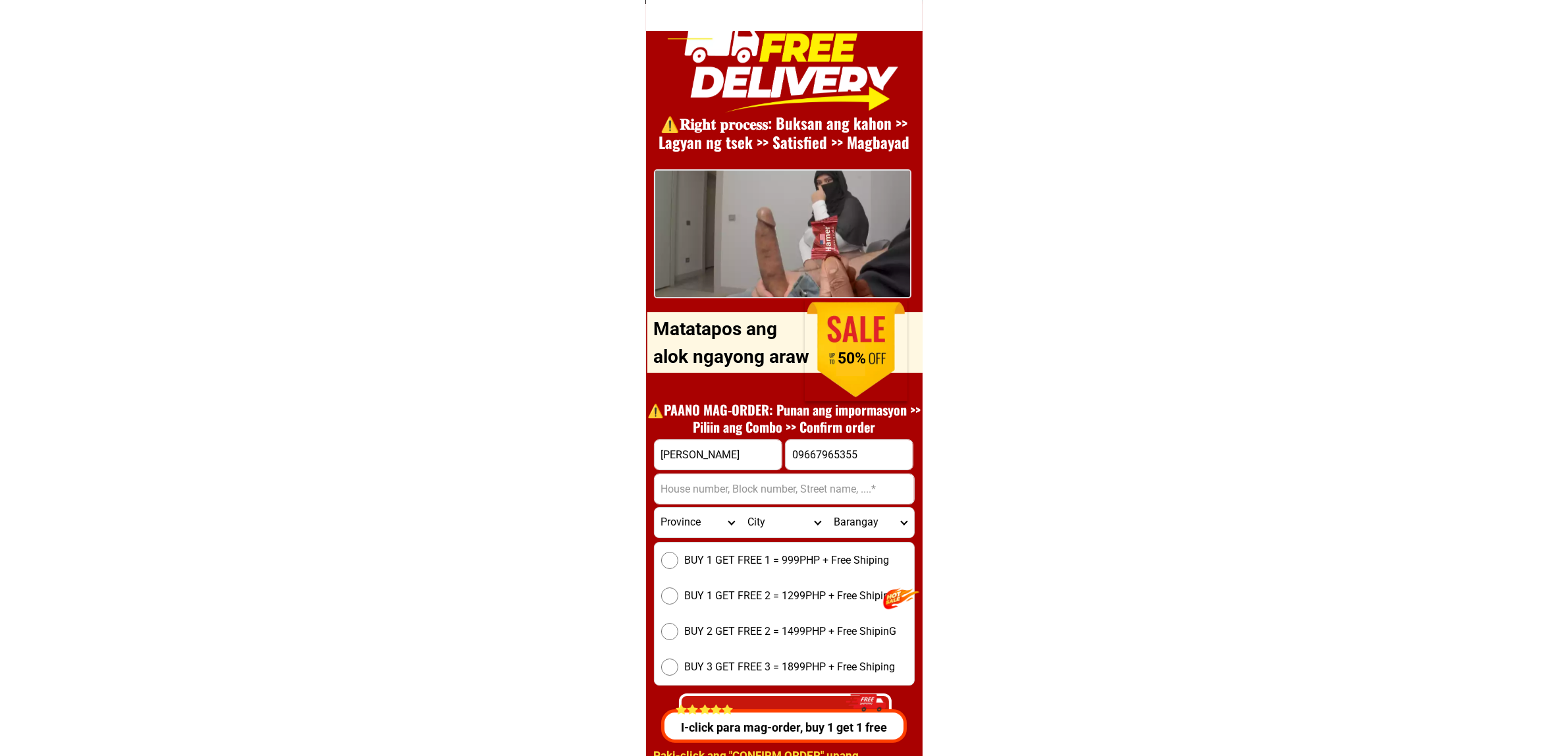
type input "09667965355"
drag, startPoint x: 729, startPoint y: 493, endPoint x: 749, endPoint y: 502, distance: 21.9
click at [729, 492] on input "Input address" at bounding box center [784, 489] width 260 height 29
paste input "1888eureka,st,la,paz,Makati,city"
type input "1888eureka,st,la,paz,Makati,city"
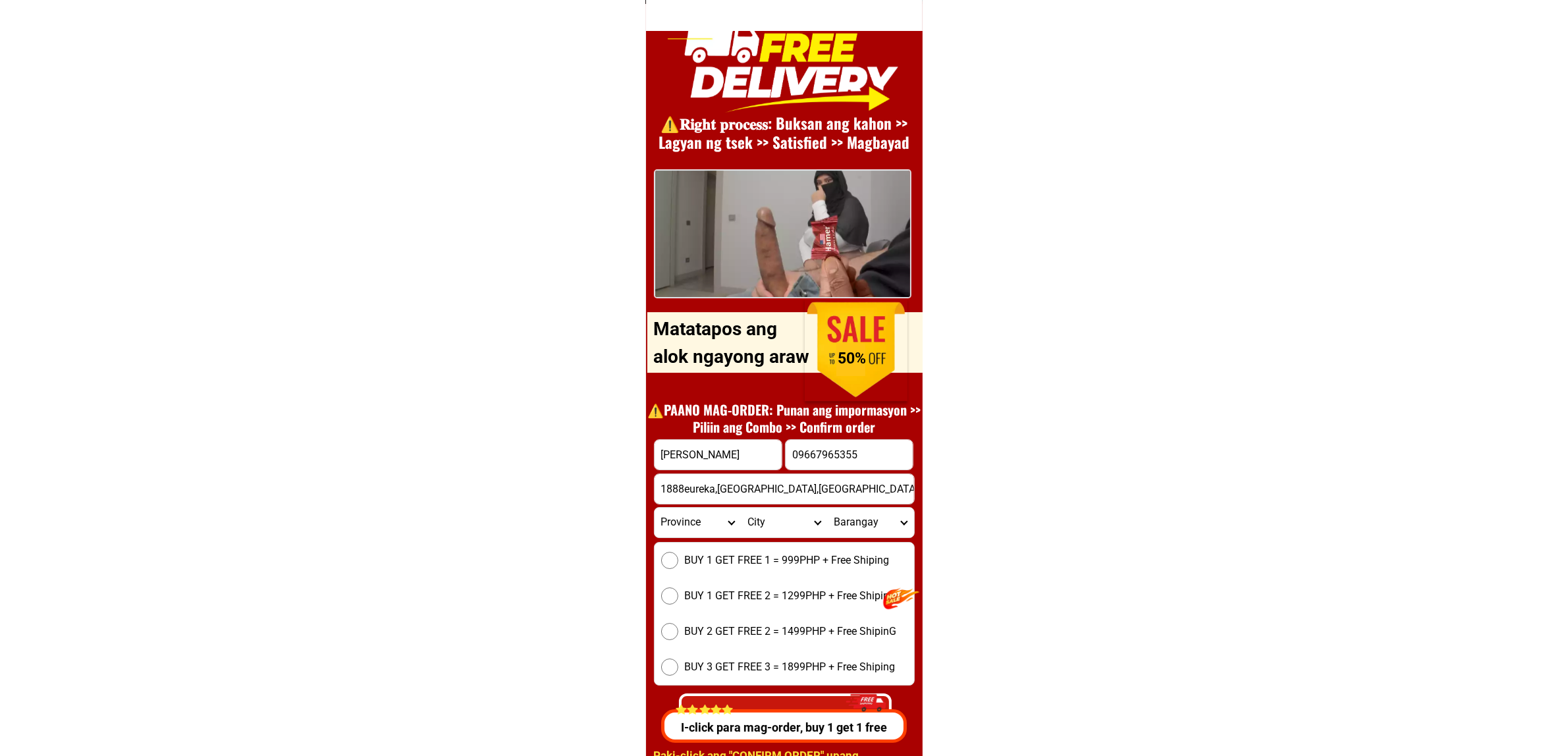
click at [692, 509] on select "Province [GEOGRAPHIC_DATA] [GEOGRAPHIC_DATA] [GEOGRAPHIC_DATA] [GEOGRAPHIC_DATA…" at bounding box center [698, 523] width 87 height 29
click at [693, 514] on select "Province [GEOGRAPHIC_DATA] [GEOGRAPHIC_DATA] [GEOGRAPHIC_DATA] [GEOGRAPHIC_DATA…" at bounding box center [698, 523] width 87 height 29
select select "63_219"
click at [655, 508] on select "Province [GEOGRAPHIC_DATA] [GEOGRAPHIC_DATA] [GEOGRAPHIC_DATA] [GEOGRAPHIC_DATA…" at bounding box center [698, 523] width 87 height 29
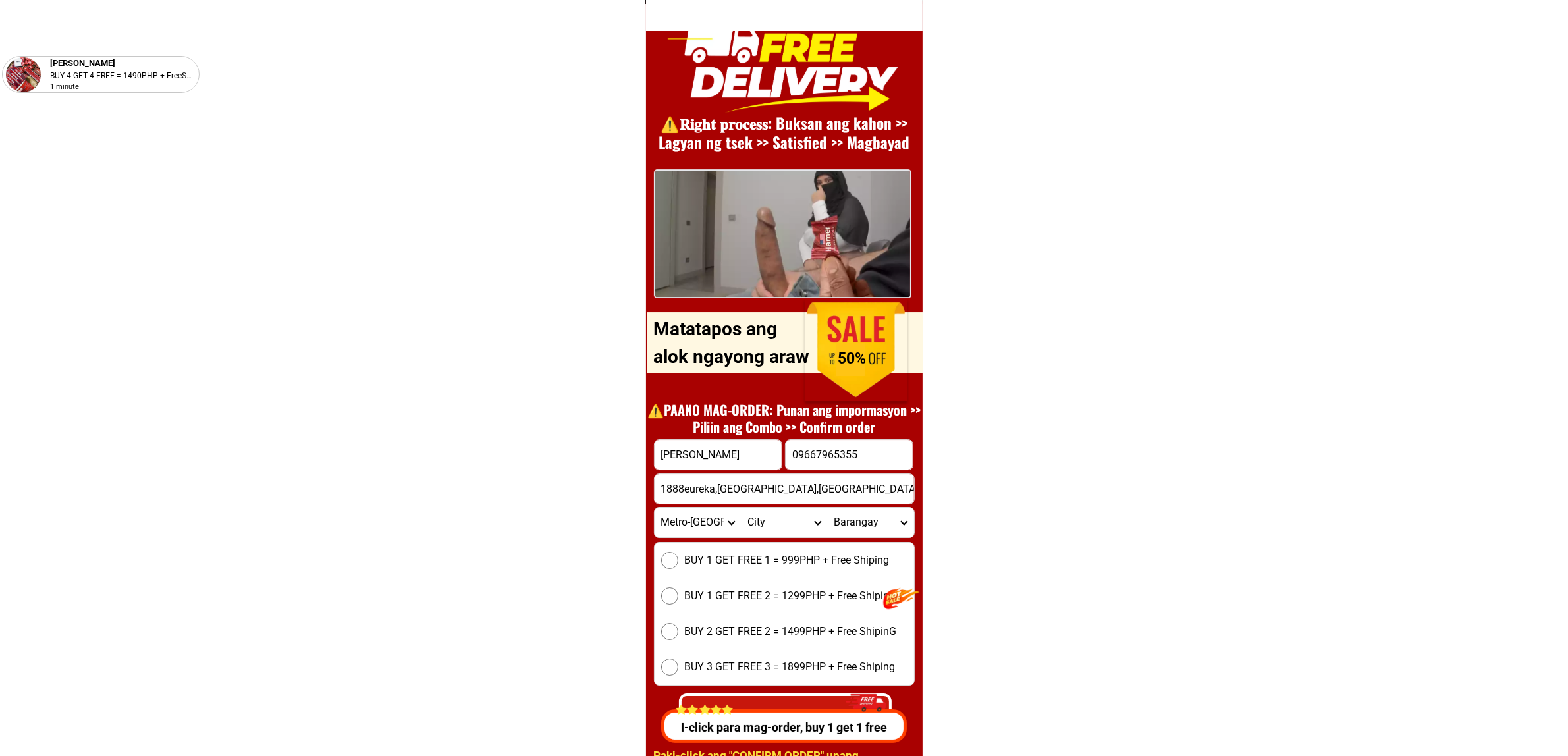
click at [784, 521] on select "City Binondo CALOOCAN Ermita Intramuros Las-pinas Makati Malabon-city Malate Ma…" at bounding box center [784, 523] width 87 height 29
select select "63_2197133"
click at [781, 532] on select "City Binondo CALOOCAN Ermita Intramuros Las-pinas Makati Malabon-city Malate Ma…" at bounding box center [784, 523] width 87 height 29
click at [741, 508] on select "City Binondo CALOOCAN Ermita Intramuros Las-pinas Makati Malabon-city Malate Ma…" at bounding box center [784, 523] width 87 height 29
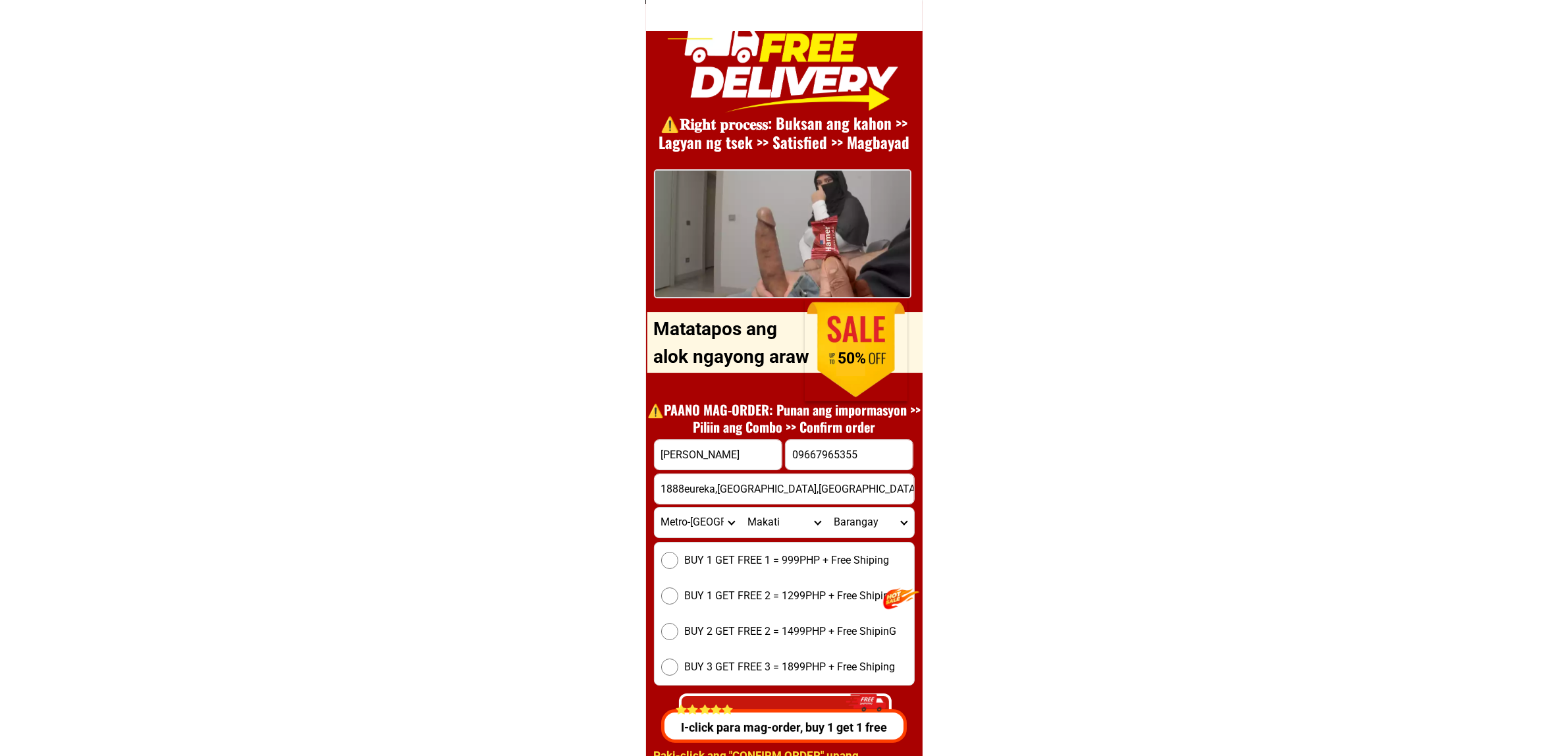
click at [847, 514] on select "Barangay Bangkal Bel-air Bel~air Carmona Cembo Comembo Dasmarinas East rembo Fo…" at bounding box center [870, 523] width 87 height 29
select select "63_21971338792"
click at [827, 508] on select "Barangay Bangkal Bel-air Bel~air Carmona Cembo Comembo Dasmarinas East rembo Fo…" at bounding box center [870, 523] width 87 height 29
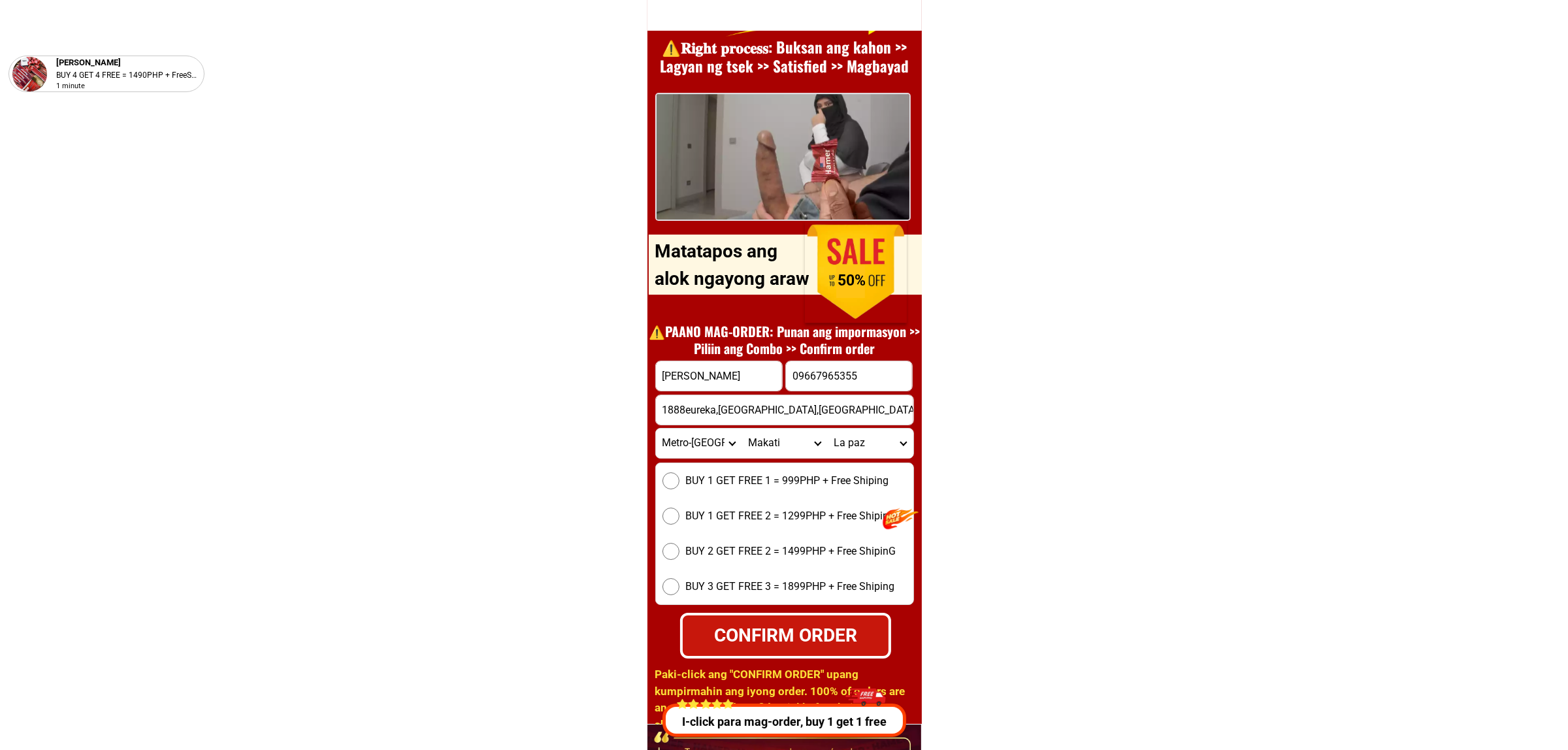
scroll to position [18066, 0]
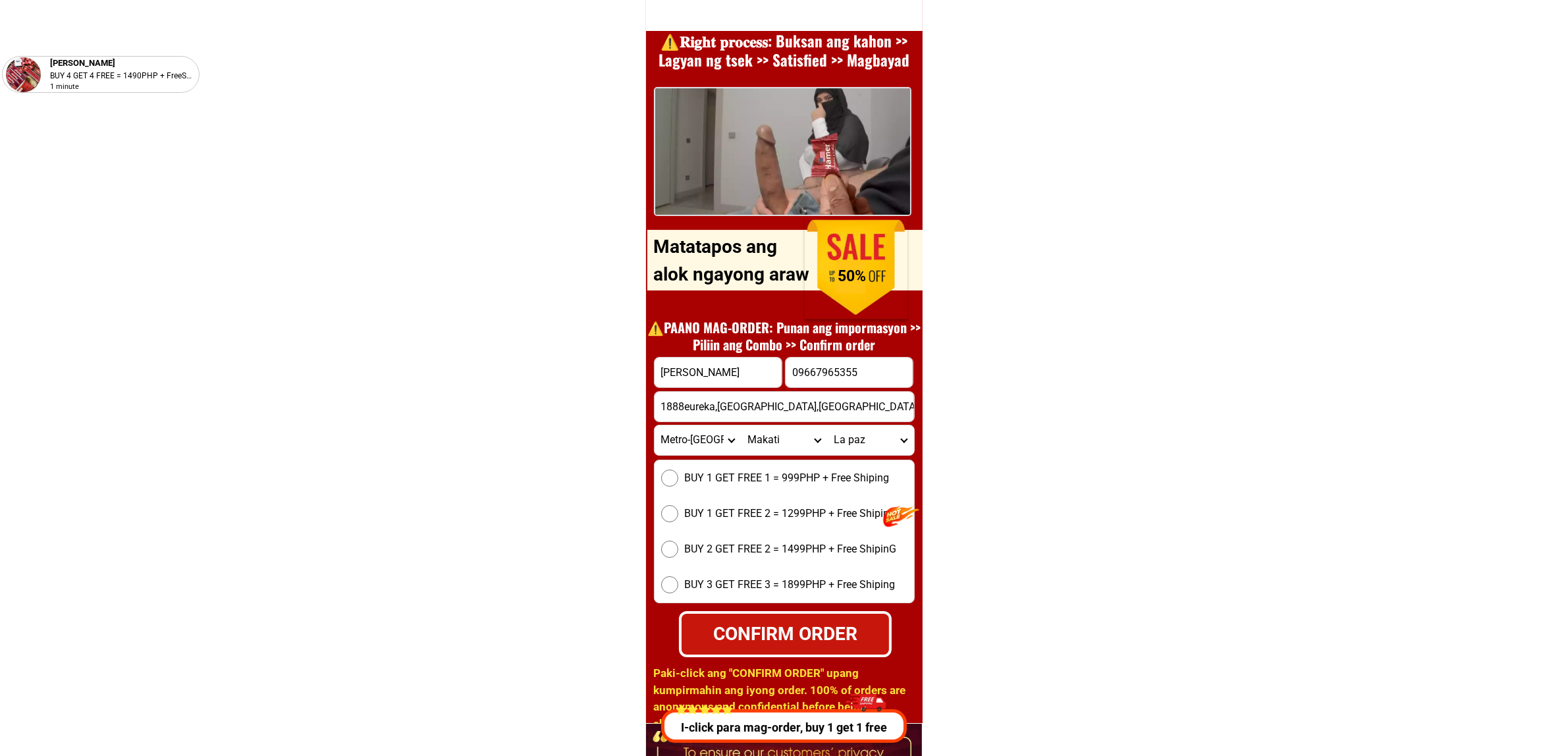
click at [748, 489] on div "BUY 1 GET FREE 1 = 999PHP + Free Shiping BUY 1 GET FREE 2 = 1299PHP + Free Ship…" at bounding box center [784, 532] width 261 height 144
click at [732, 476] on span "BUY 1 GET FREE 1 = 999PHP + Free Shiping" at bounding box center [787, 478] width 205 height 16
click at [678, 476] on input "BUY 1 GET FREE 1 = 999PHP + Free Shiping" at bounding box center [669, 478] width 17 height 17
drag, startPoint x: 822, startPoint y: 634, endPoint x: 1274, endPoint y: 637, distance: 452.0
click at [823, 636] on div "CONFIRM ORDER" at bounding box center [784, 634] width 219 height 29
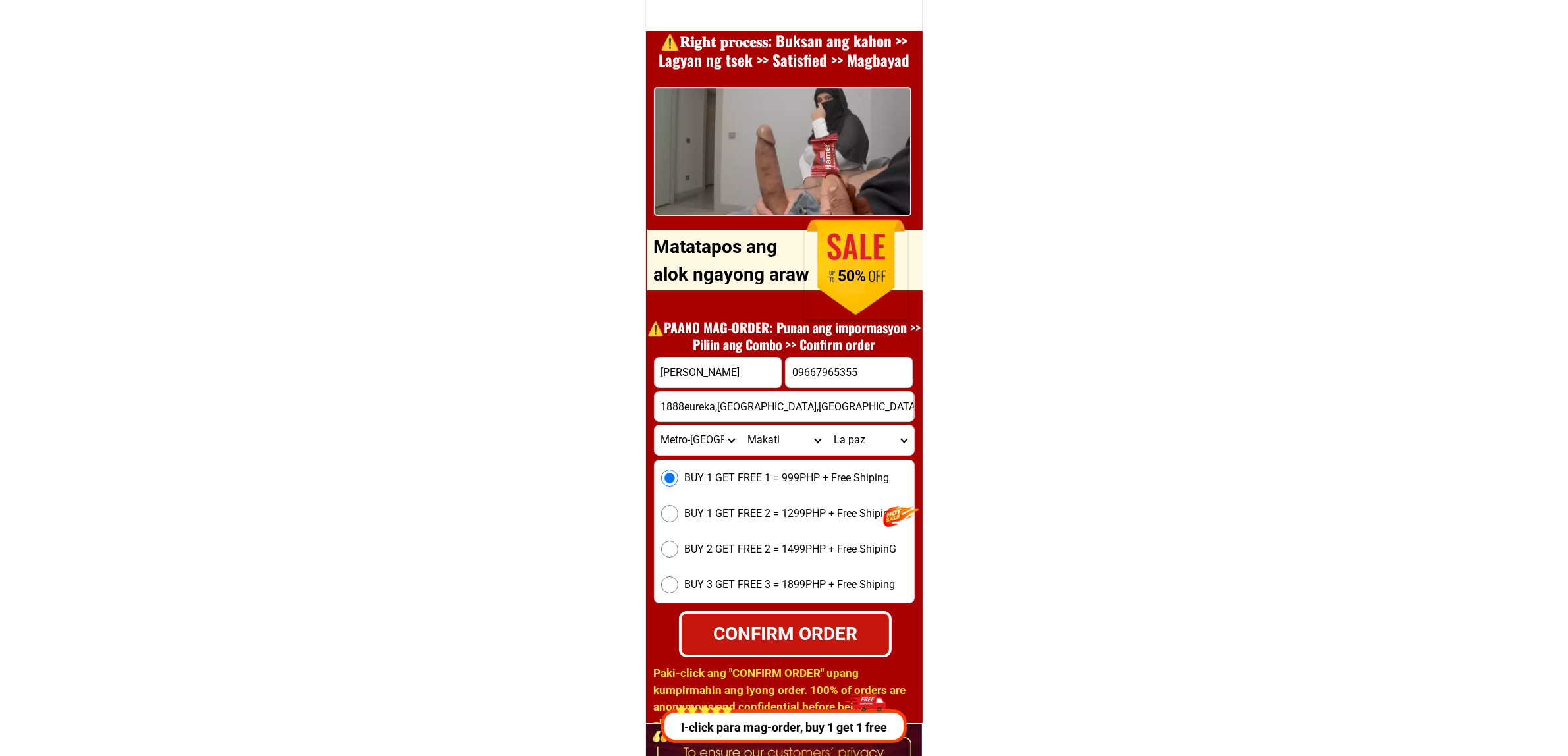
radio input "true"
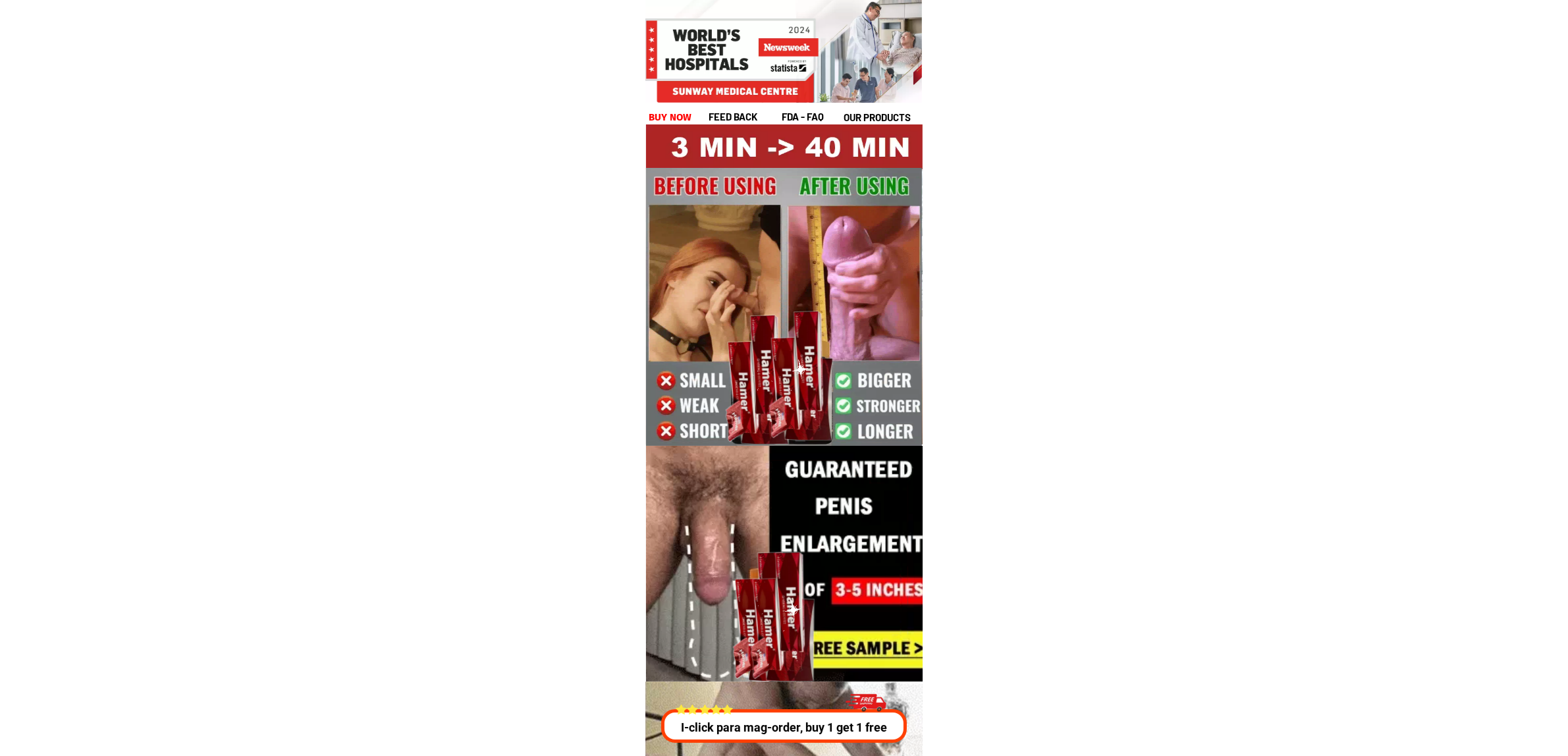
click at [662, 123] on h1 "buy now" at bounding box center [670, 117] width 43 height 15
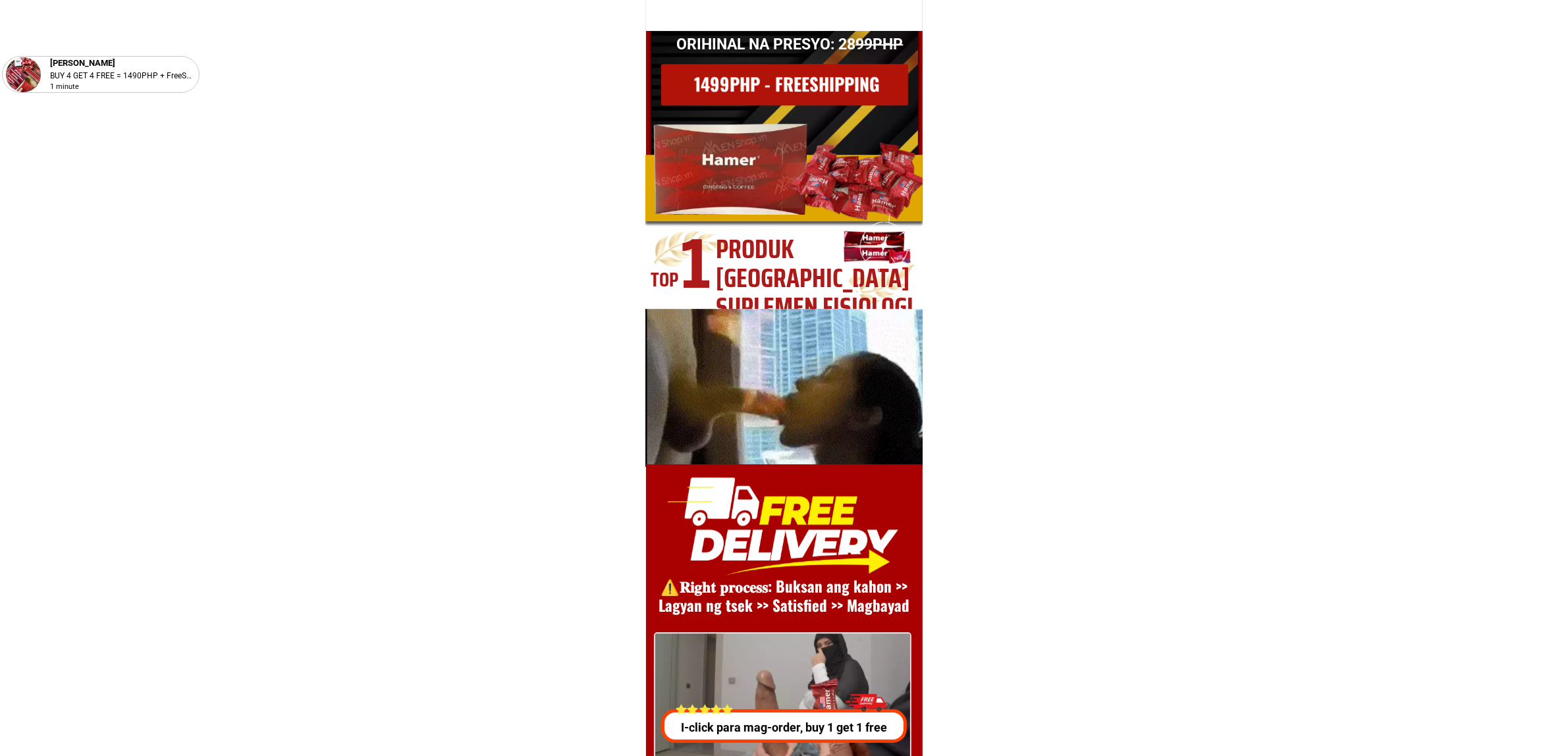
scroll to position [18129, 0]
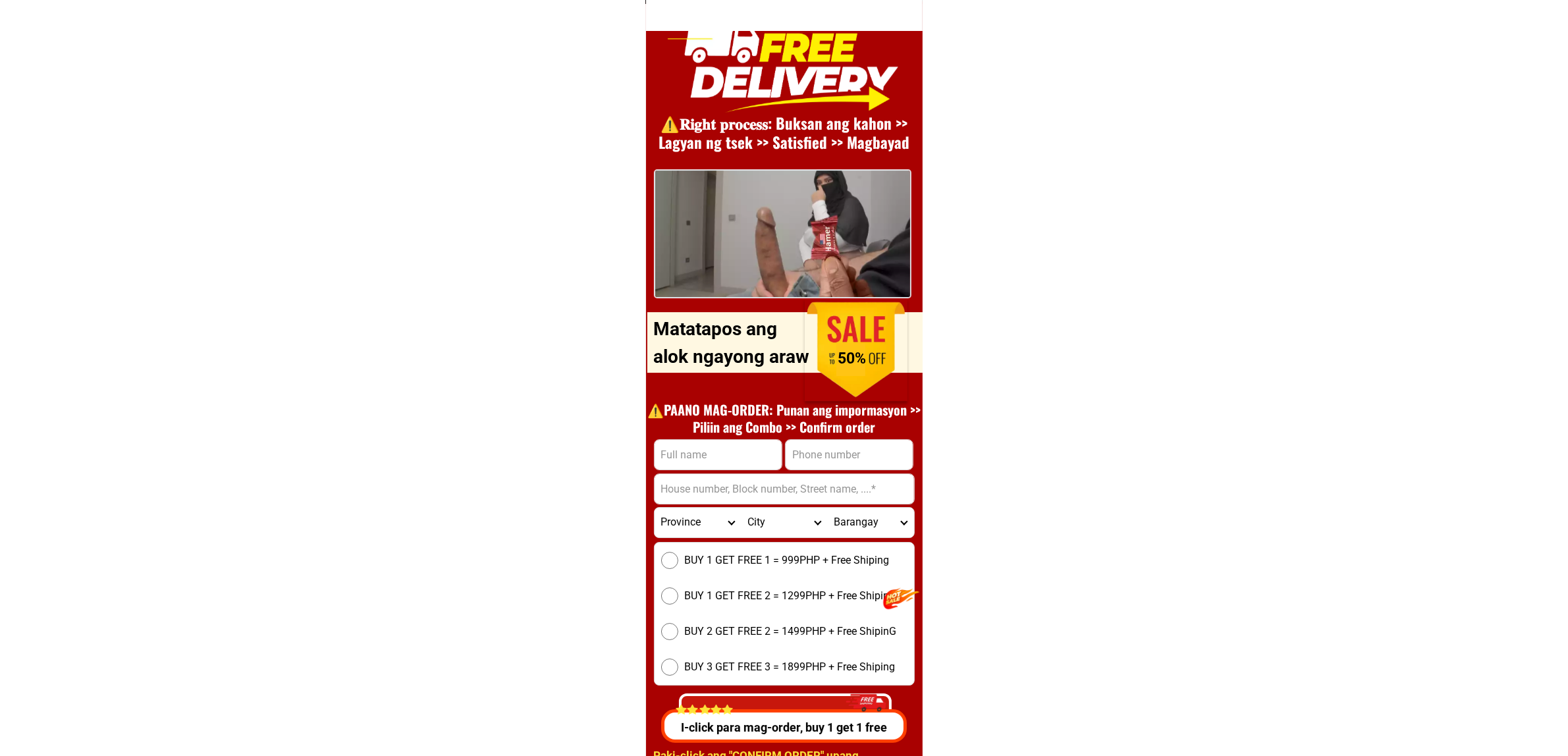
click at [710, 440] on input "Input full_name" at bounding box center [718, 455] width 127 height 29
paste input "[PERSON_NAME]"
type input "[PERSON_NAME]"
click at [868, 470] on form "[PERSON_NAME] camangon CONFIRM ORDER Province [GEOGRAPHIC_DATA] [GEOGRAPHIC_DAT…" at bounding box center [784, 589] width 261 height 300
drag, startPoint x: 843, startPoint y: 449, endPoint x: 969, endPoint y: 498, distance: 135.2
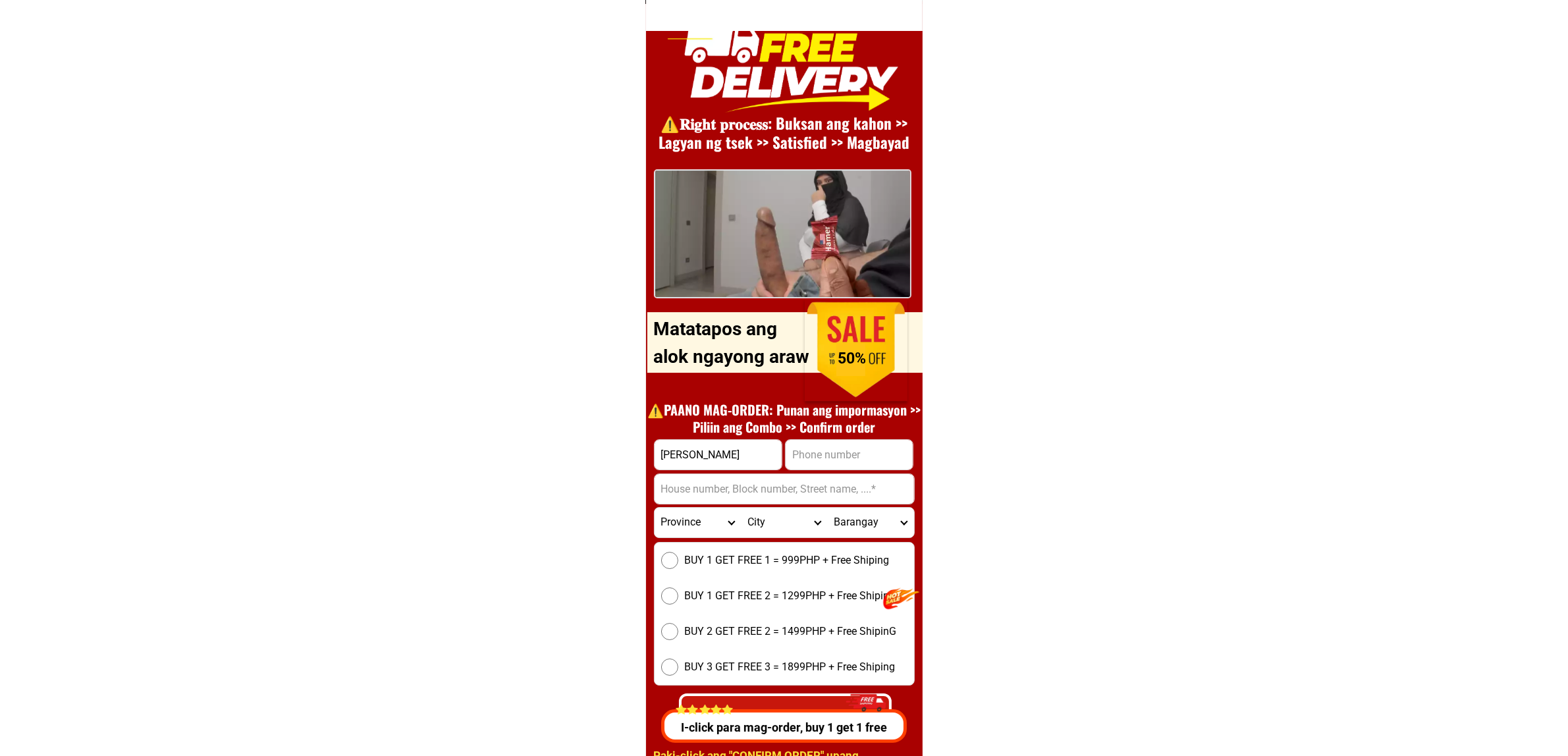
click at [843, 449] on input "Input phone_number" at bounding box center [849, 455] width 127 height 29
paste input "09423125957"
type input "09423125957"
click at [742, 490] on input "Input address" at bounding box center [784, 489] width 260 height 29
paste input "Purok 1 tampok hagonoy bulacan"
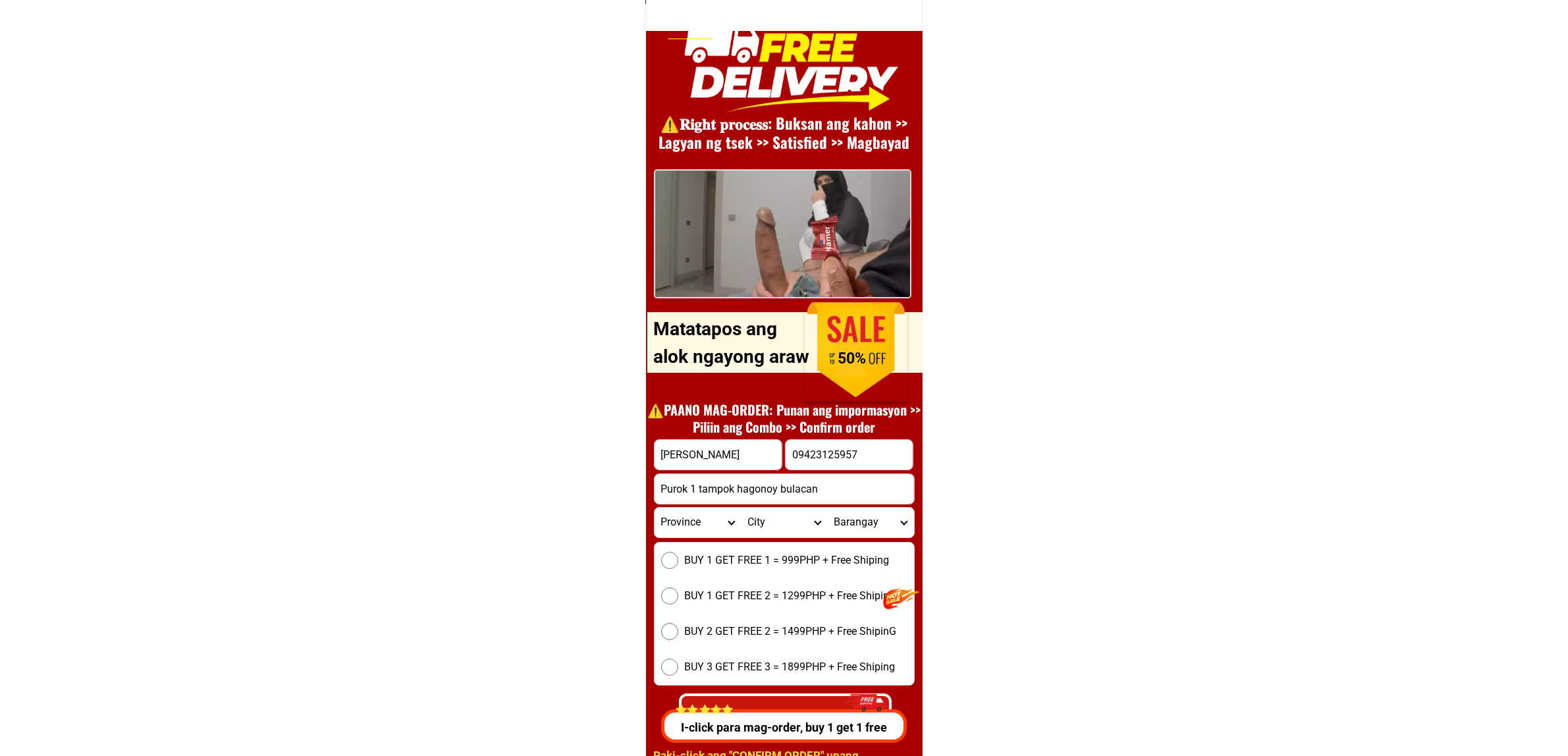
type input "Purok 1 tampok hagonoy bulacan"
click at [660, 535] on select "Province [GEOGRAPHIC_DATA] [GEOGRAPHIC_DATA] [GEOGRAPHIC_DATA] [GEOGRAPHIC_DATA…" at bounding box center [698, 523] width 87 height 29
select select "63_761"
click at [655, 508] on select "Province [GEOGRAPHIC_DATA] [GEOGRAPHIC_DATA] [GEOGRAPHIC_DATA] [GEOGRAPHIC_DATA…" at bounding box center [698, 523] width 87 height 29
click at [769, 515] on select "City Angat [PERSON_NAME] [GEOGRAPHIC_DATA] [GEOGRAPHIC_DATA] [GEOGRAPHIC_DATA] …" at bounding box center [784, 523] width 87 height 29
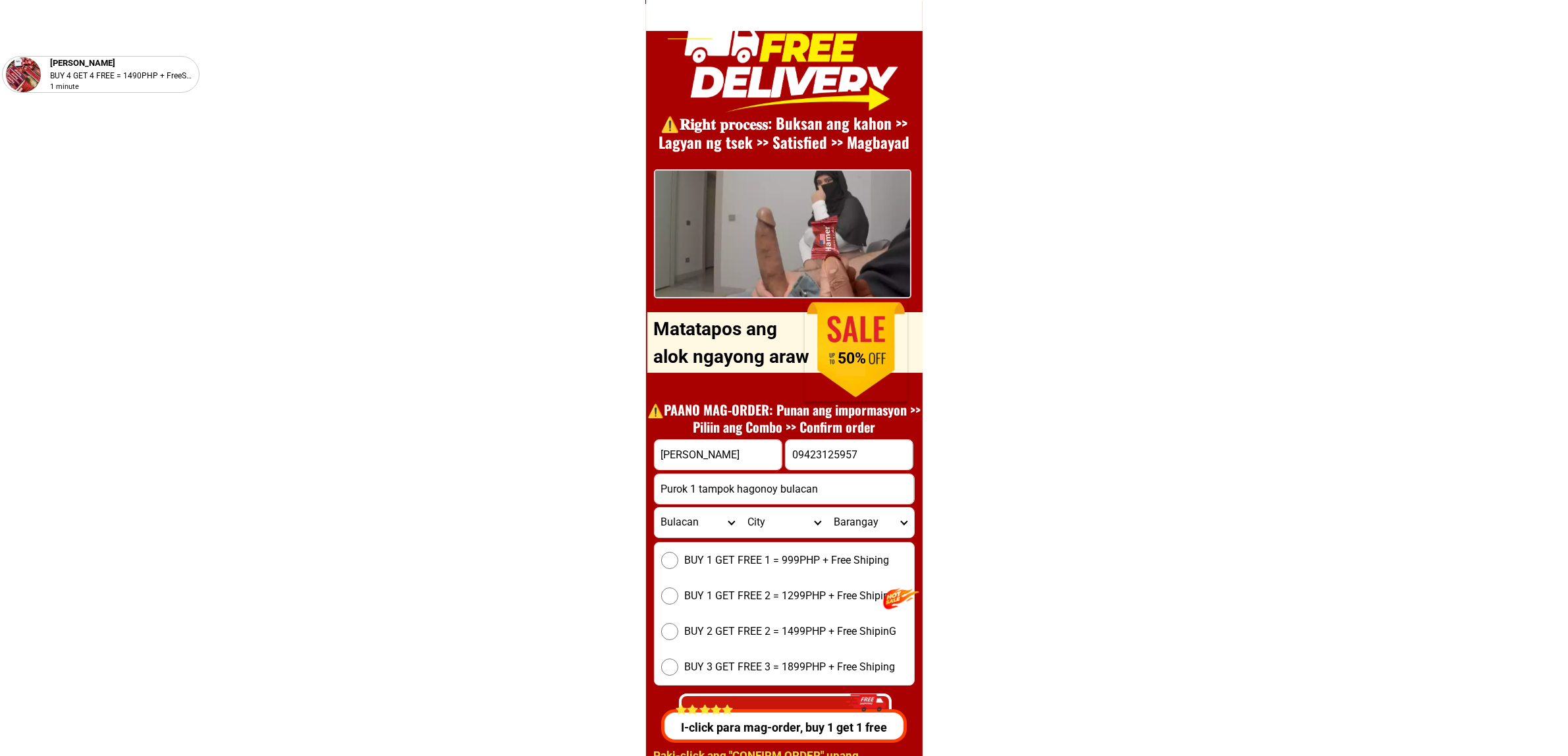
click at [769, 515] on select "City Angat [PERSON_NAME] [GEOGRAPHIC_DATA] [GEOGRAPHIC_DATA] [GEOGRAPHIC_DATA] …" at bounding box center [784, 523] width 87 height 29
click at [741, 508] on select "City Angat [PERSON_NAME] [GEOGRAPHIC_DATA] [GEOGRAPHIC_DATA] [GEOGRAPHIC_DATA] …" at bounding box center [784, 523] width 87 height 29
click at [781, 515] on select "City Angat [PERSON_NAME] [GEOGRAPHIC_DATA] [GEOGRAPHIC_DATA] [GEOGRAPHIC_DATA] …" at bounding box center [784, 523] width 87 height 29
select select "63_761188"
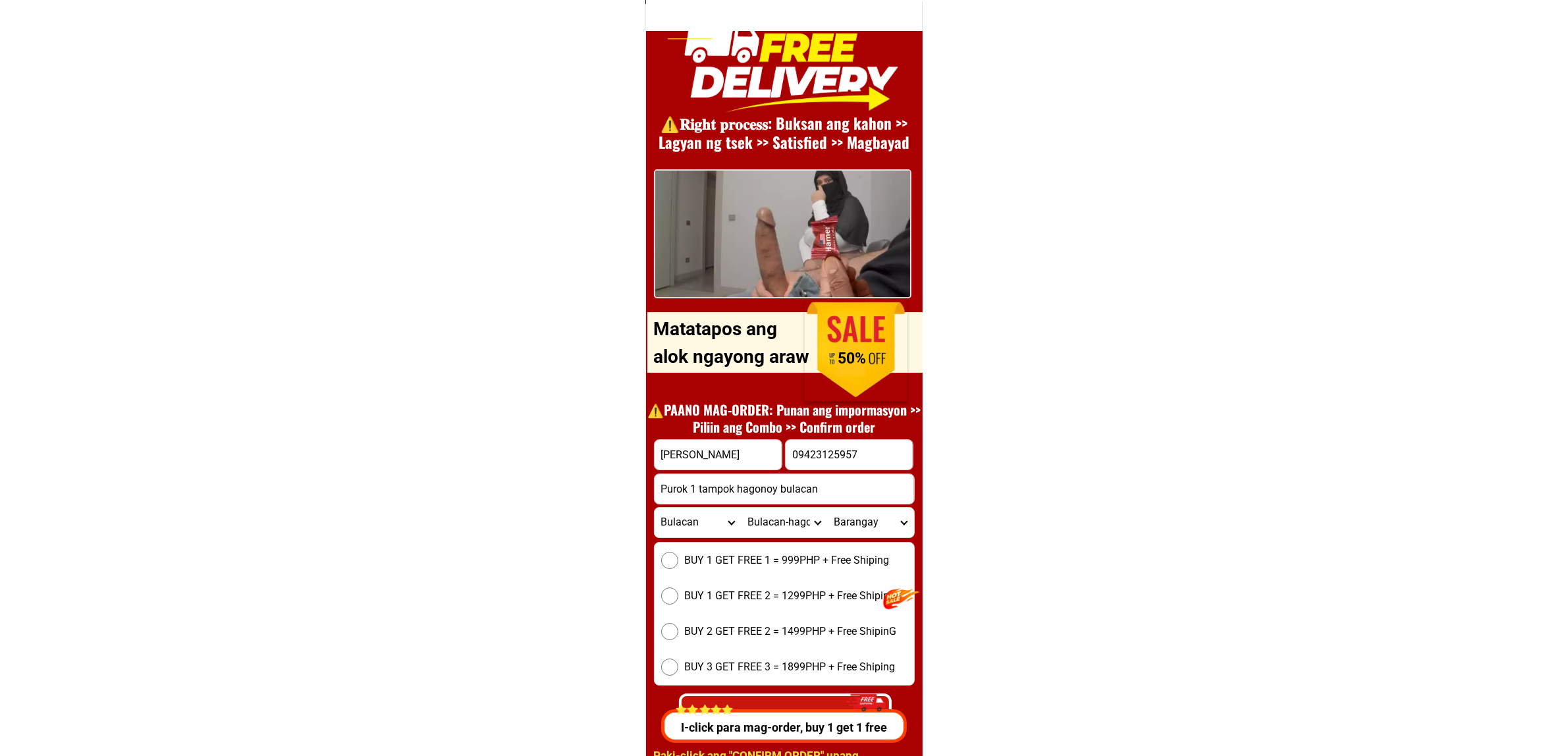
click at [741, 508] on select "City Angat [PERSON_NAME] [GEOGRAPHIC_DATA] [GEOGRAPHIC_DATA] [GEOGRAPHIC_DATA] …" at bounding box center [784, 523] width 87 height 29
click at [869, 515] on select "Barangay Abulalas Carillo Iba [GEOGRAPHIC_DATA]-ibayo [GEOGRAPHIC_DATA] [GEOGRA…" at bounding box center [870, 523] width 87 height 29
select select "63_7611888820"
click at [827, 508] on select "Barangay Abulalas Carillo Iba [GEOGRAPHIC_DATA]-ibayo [GEOGRAPHIC_DATA] [GEOGRA…" at bounding box center [870, 523] width 87 height 29
click at [795, 571] on div "BUY 1 GET FREE 1 = 999PHP + Free Shiping BUY 1 GET FREE 2 = 1299PHP + Free Ship…" at bounding box center [784, 614] width 261 height 144
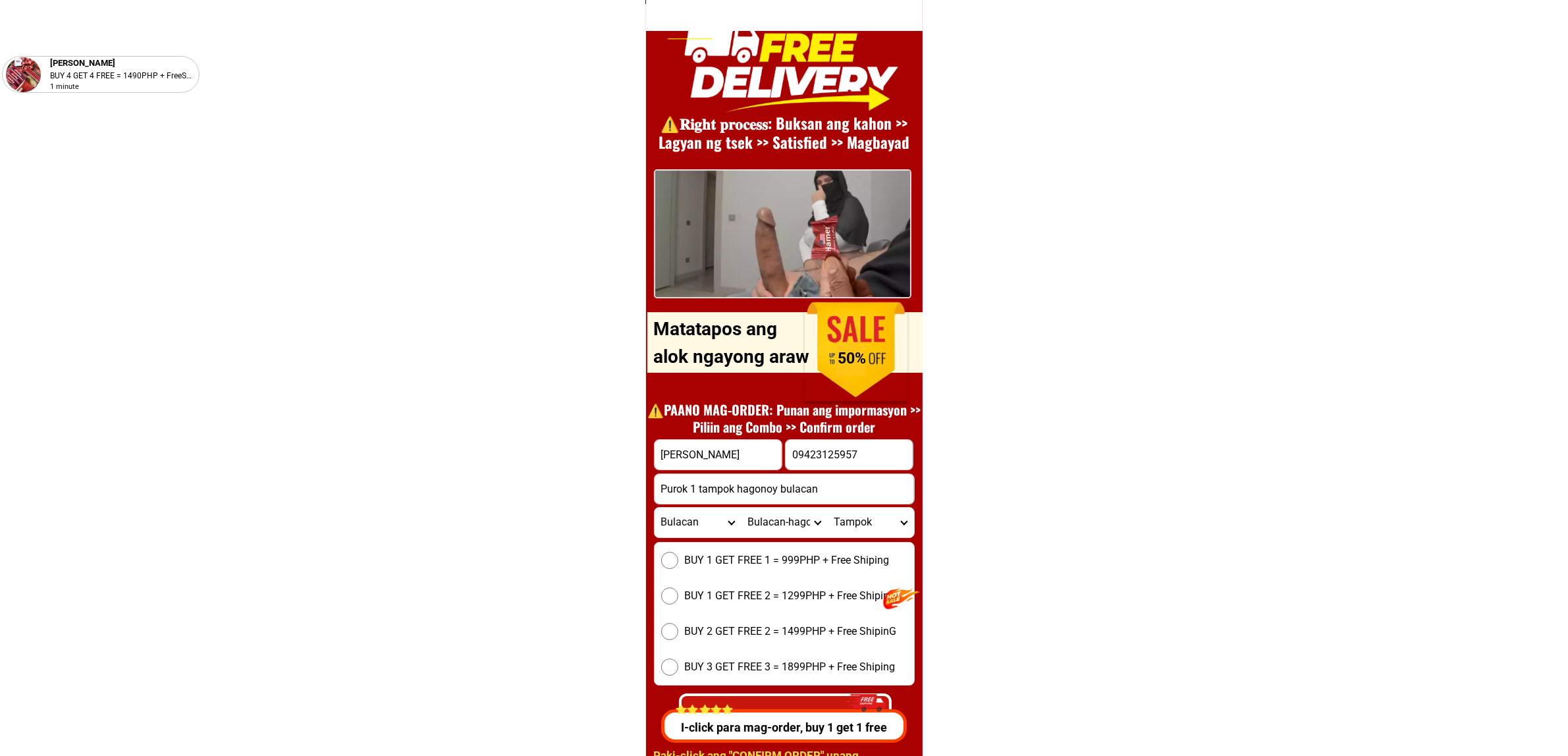
click at [771, 559] on span "BUY 1 GET FREE 1 = 999PHP + Free Shiping" at bounding box center [787, 561] width 205 height 16
click at [678, 559] on input "BUY 1 GET FREE 1 = 999PHP + Free Shiping" at bounding box center [669, 560] width 17 height 17
click at [781, 704] on div "I-click para mag-order, buy 1 get 1 free" at bounding box center [784, 714] width 253 height 56
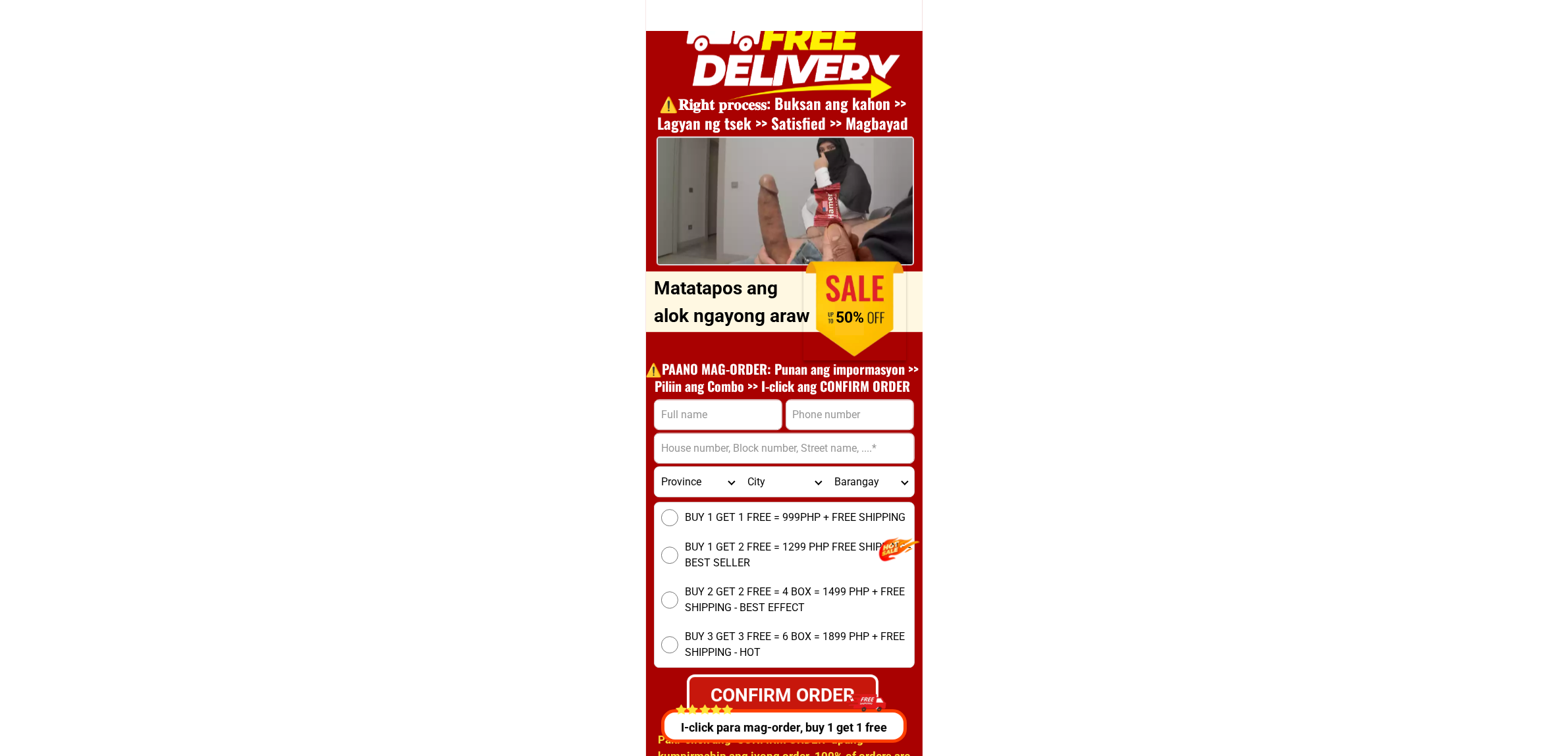
scroll to position [4748, 0]
click at [858, 685] on div "CONFIRM ORDER" at bounding box center [783, 696] width 186 height 28
click at [853, 716] on div at bounding box center [864, 704] width 41 height 36
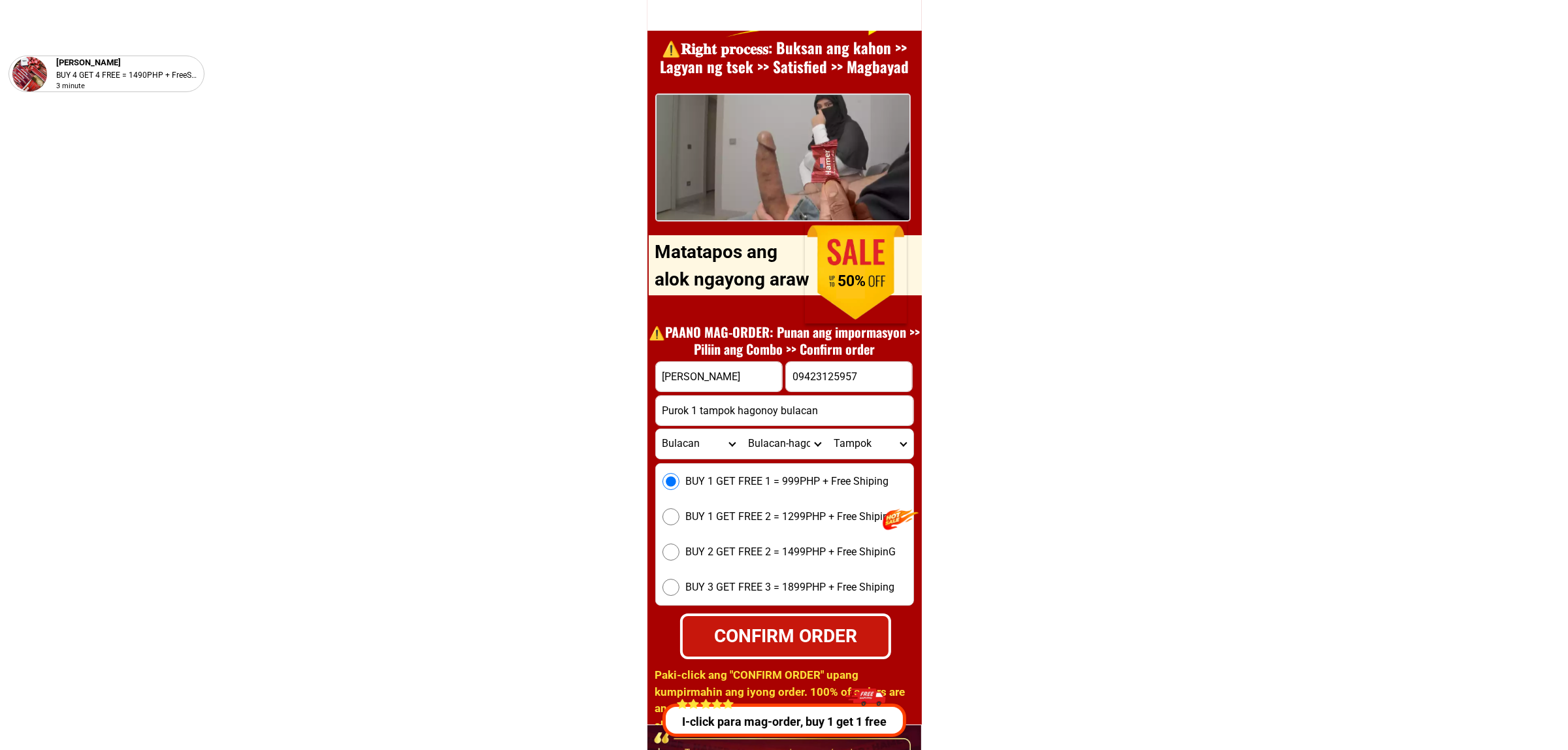
scroll to position [18030, 0]
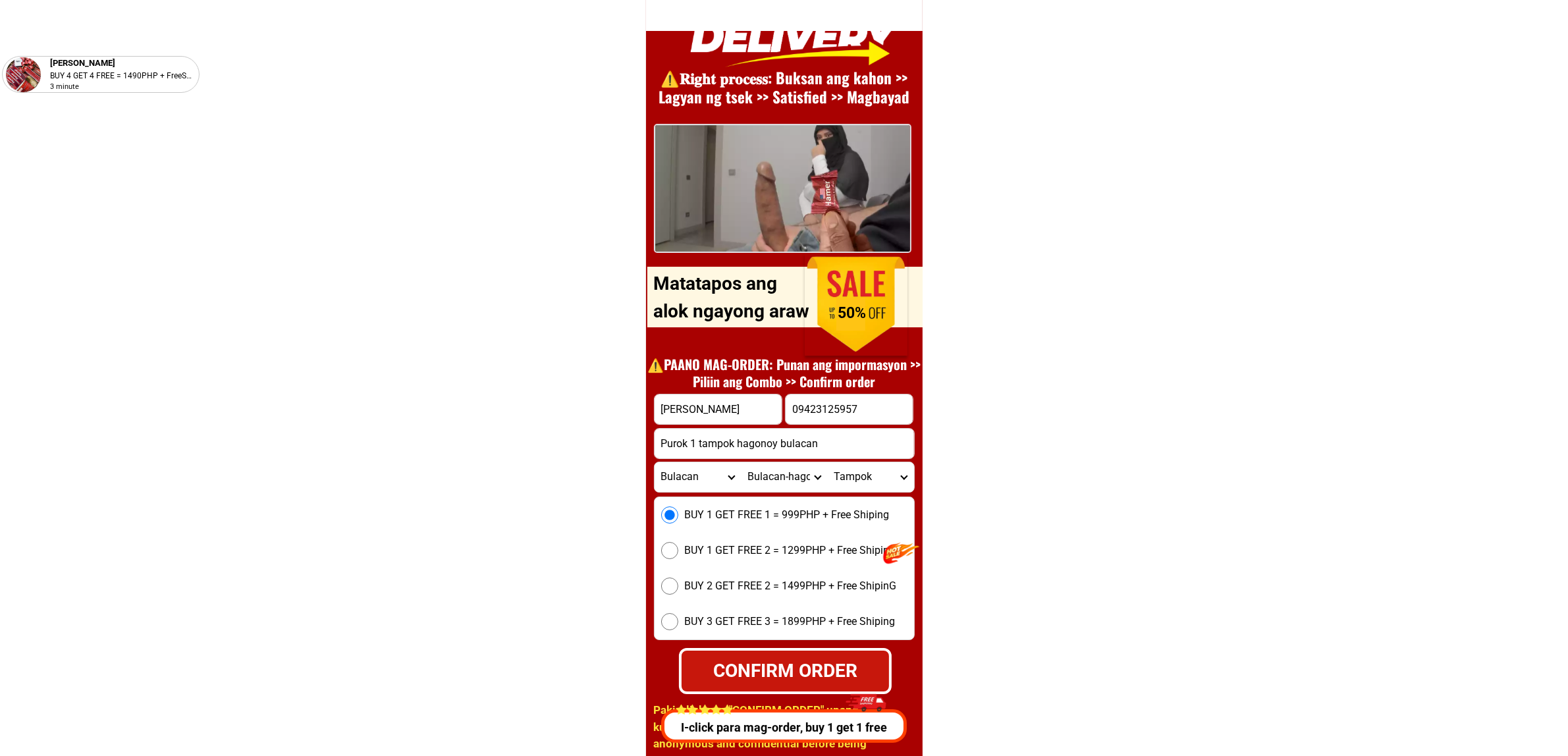
click at [804, 656] on div "CONFIRM ORDER" at bounding box center [784, 670] width 213 height 46
radio input "true"
